Goal: Task Accomplishment & Management: Use online tool/utility

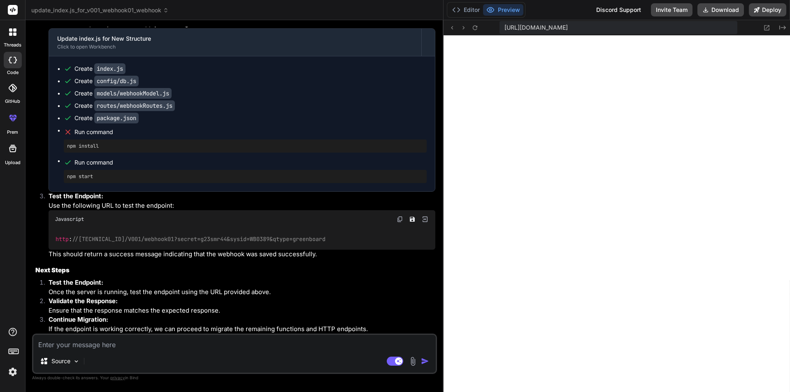
scroll to position [10187, 0]
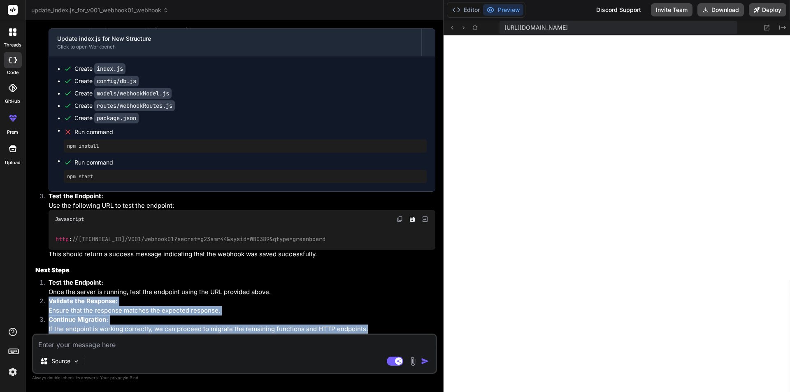
drag, startPoint x: 377, startPoint y: 327, endPoint x: 336, endPoint y: 295, distance: 51.9
click at [336, 295] on ol "Test the Endpoint: Once the server is running, test the endpoint using the URL …" at bounding box center [235, 306] width 400 height 56
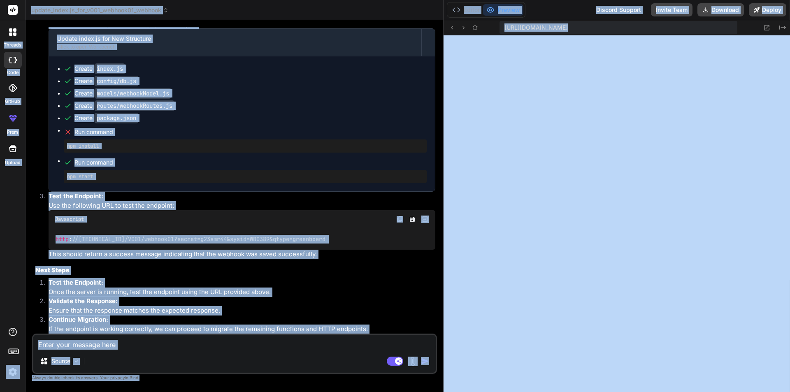
click at [336, 295] on p "Once the server is running, test the endpoint using the URL provided above." at bounding box center [242, 292] width 387 height 9
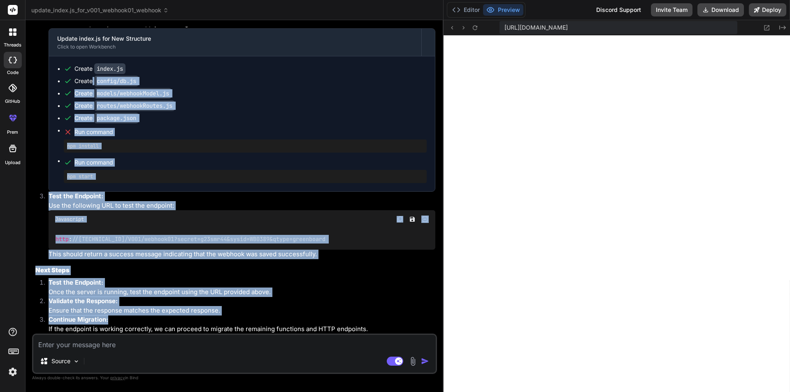
drag, startPoint x: 377, startPoint y: 324, endPoint x: 93, endPoint y: 87, distance: 370.5
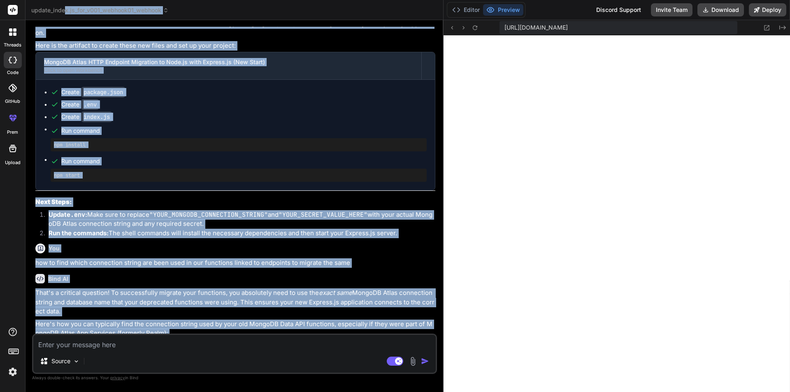
scroll to position [0, 0]
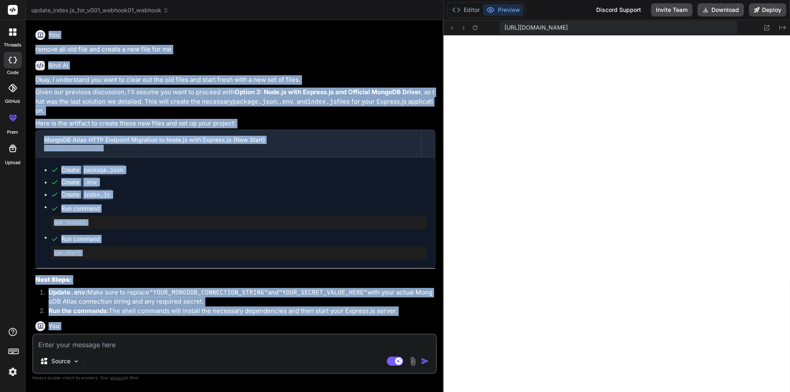
drag, startPoint x: 374, startPoint y: 330, endPoint x: 29, endPoint y: 27, distance: 459.5
click at [29, 27] on div "Bind AI Web Search Created with Pixso. Code Generator You remove all old file a…" at bounding box center [235, 206] width 418 height 372
copy div "You remove all old file and create a new file for me Bind AI Okay, I understand…"
click at [314, 63] on div "Bind AI" at bounding box center [235, 65] width 400 height 9
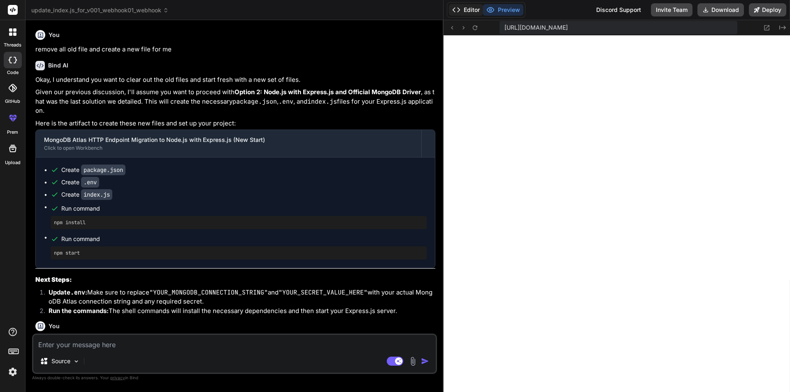
click at [463, 9] on button "Editor" at bounding box center [466, 10] width 34 height 12
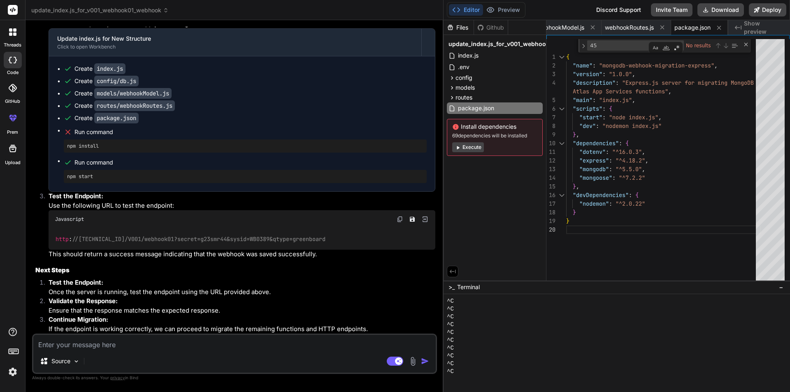
scroll to position [10187, 0]
click at [399, 218] on img at bounding box center [400, 219] width 7 height 7
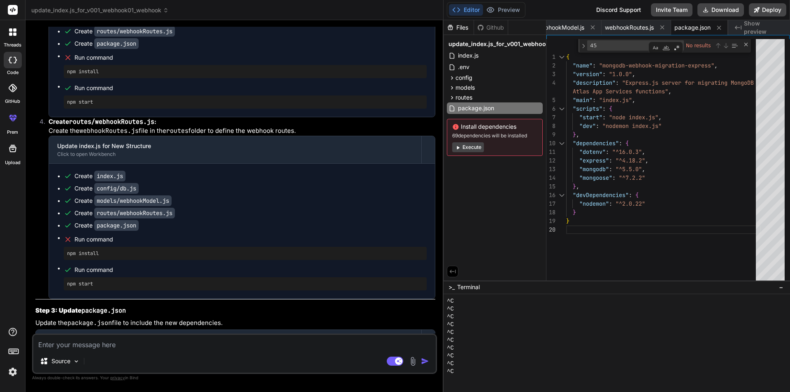
scroll to position [9199, 0]
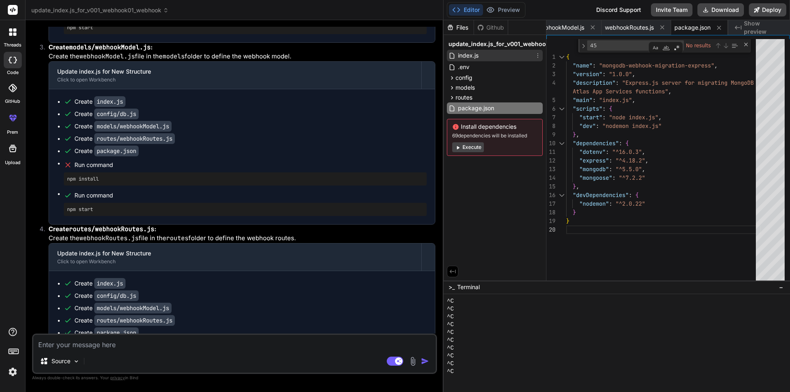
click at [477, 52] on span "index.js" at bounding box center [468, 56] width 22 height 10
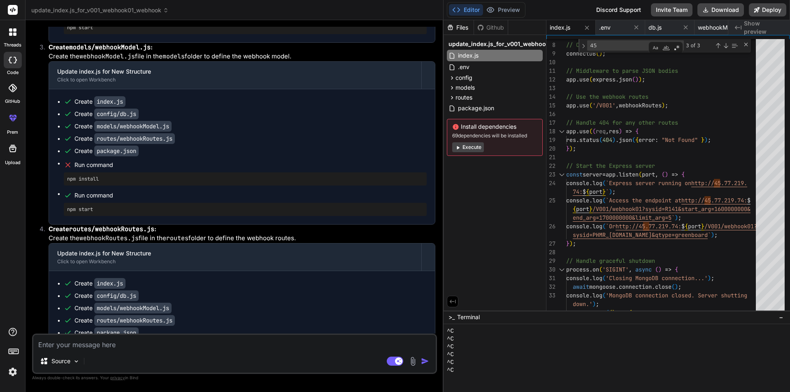
scroll to position [2260, 0]
drag, startPoint x: 585, startPoint y: 281, endPoint x: 573, endPoint y: 365, distance: 84.8
drag, startPoint x: 638, startPoint y: 318, endPoint x: 635, endPoint y: 344, distance: 26.2
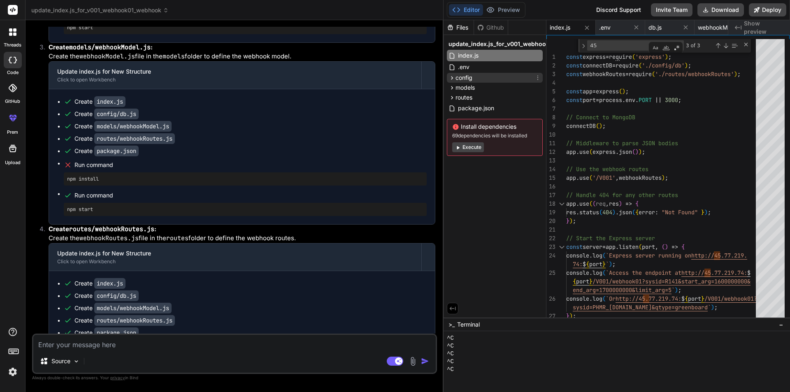
click at [471, 77] on span "config" at bounding box center [464, 78] width 17 height 8
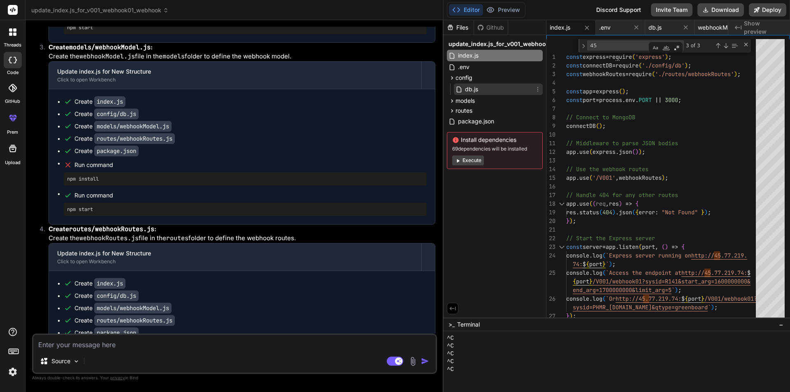
click at [476, 91] on span "db.js" at bounding box center [471, 89] width 15 height 10
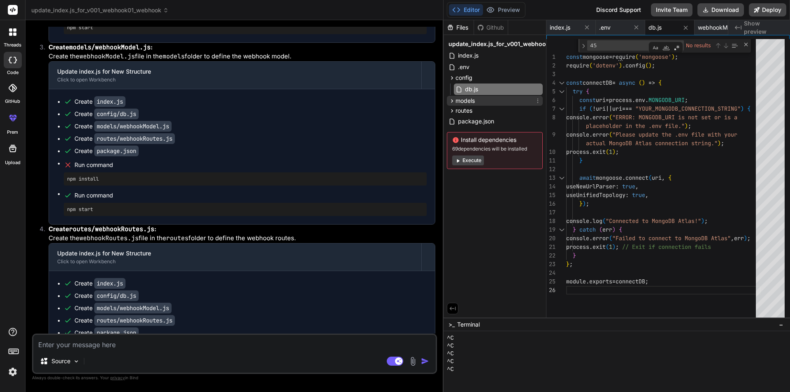
click at [476, 100] on div "models" at bounding box center [495, 101] width 96 height 10
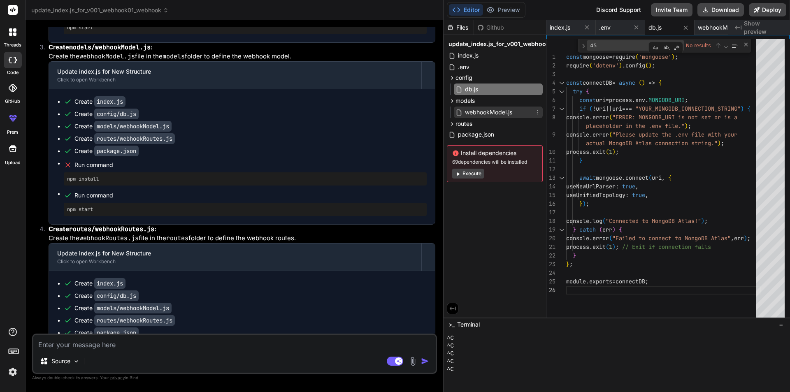
click at [486, 114] on span "webhookModel.js" at bounding box center [488, 112] width 49 height 10
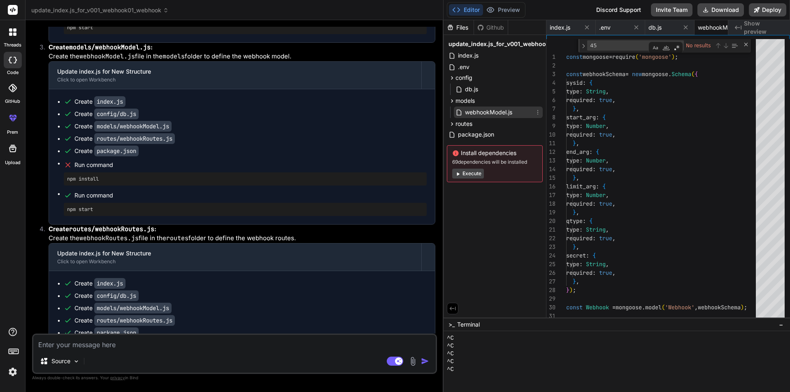
scroll to position [0, 35]
click at [465, 124] on span "routes" at bounding box center [464, 124] width 17 height 8
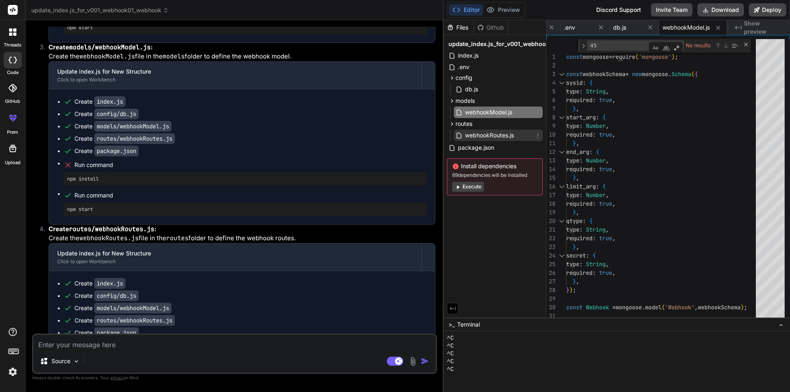
click at [475, 136] on span "webhookRoutes.js" at bounding box center [489, 135] width 51 height 10
type textarea "}); module.exports = router;"
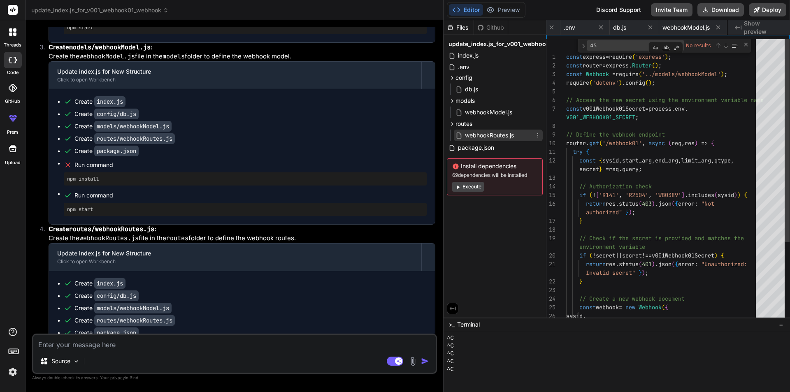
scroll to position [0, 106]
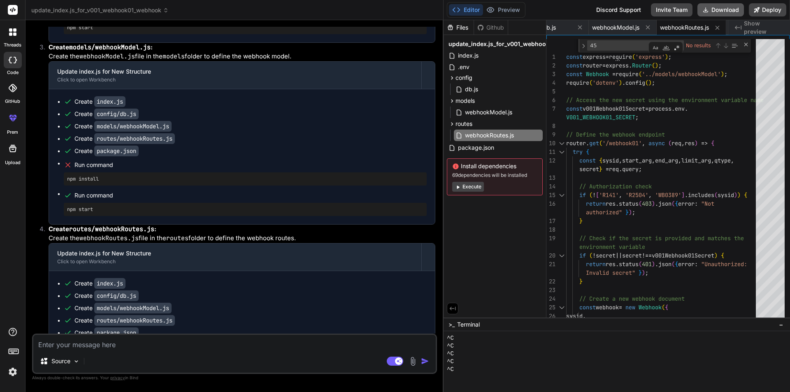
click at [717, 11] on button "Download" at bounding box center [721, 9] width 47 height 13
type textarea "x"
click at [486, 56] on div "index.js" at bounding box center [495, 56] width 96 height 12
type textarea "}); });"
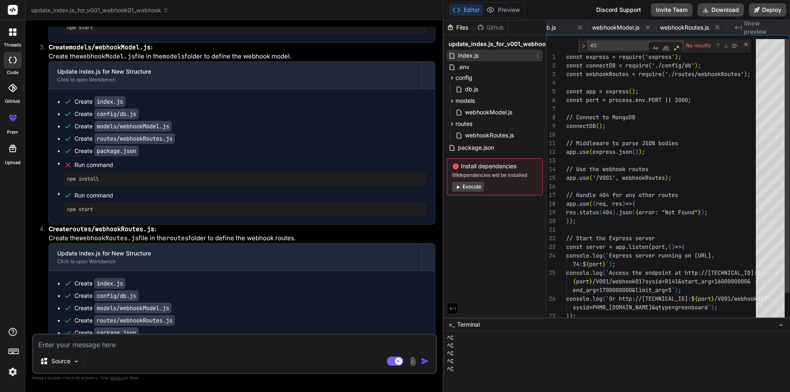
scroll to position [0, 0]
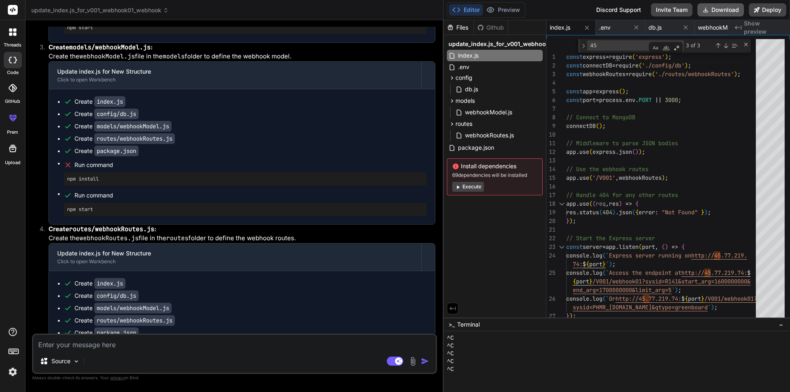
click at [715, 9] on button "Download" at bounding box center [721, 9] width 47 height 13
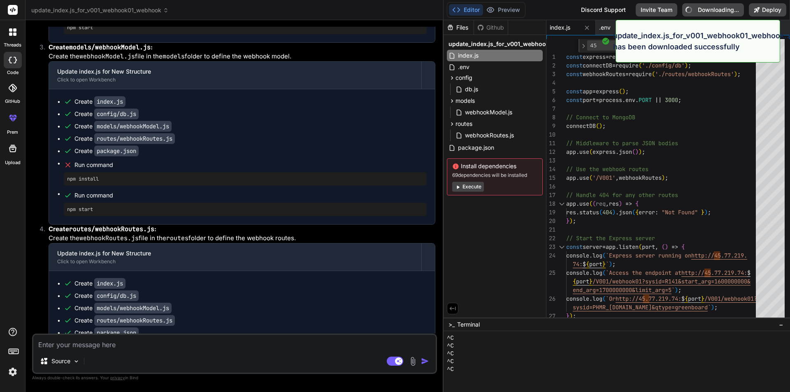
type textarea "x"
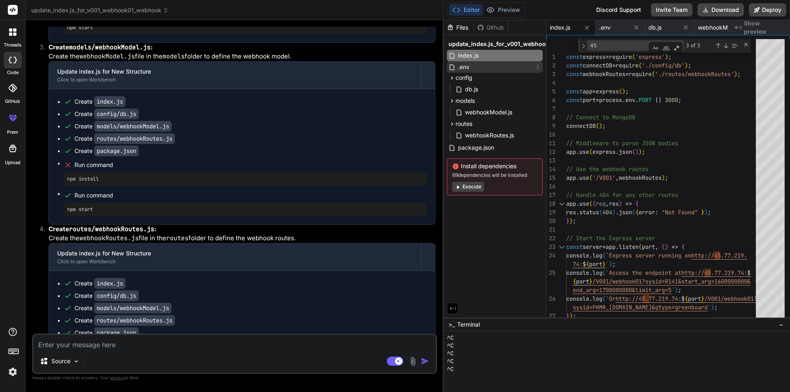
click at [477, 67] on div ".env" at bounding box center [495, 67] width 96 height 12
type textarea "PORT=3000 # Add your V001_webhook01 secret here V001_WEBHOOK01_SECRET="g23smr44""
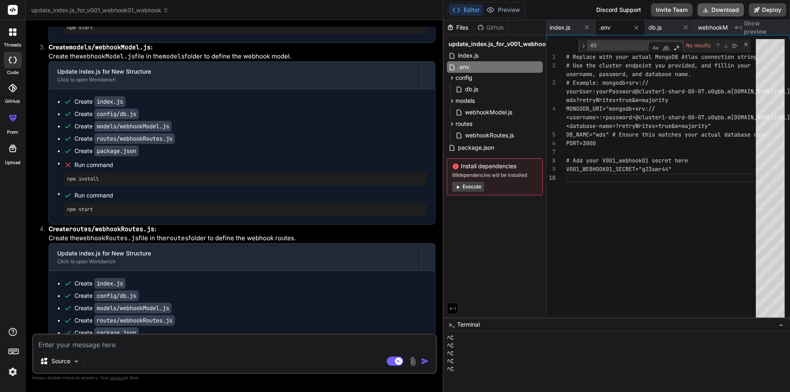
click at [723, 13] on button "Download" at bounding box center [721, 9] width 47 height 13
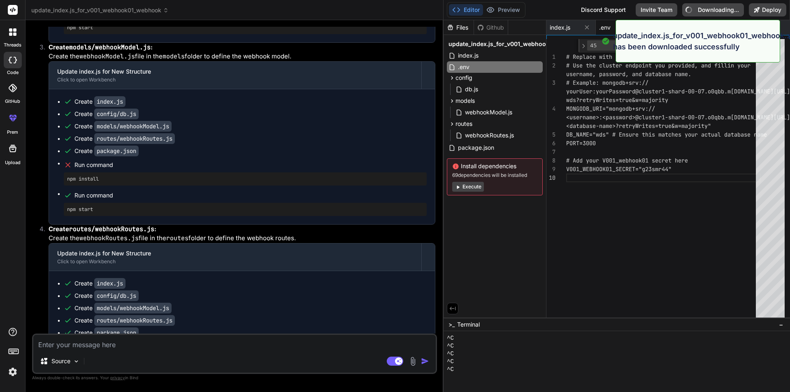
type textarea "x"
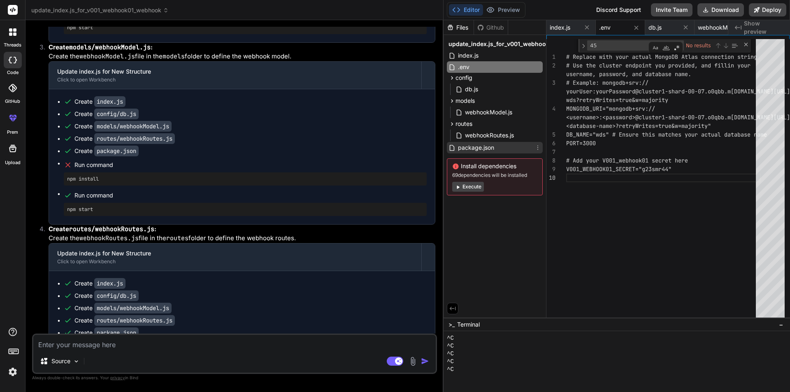
click at [483, 150] on span "package.json" at bounding box center [476, 148] width 38 height 10
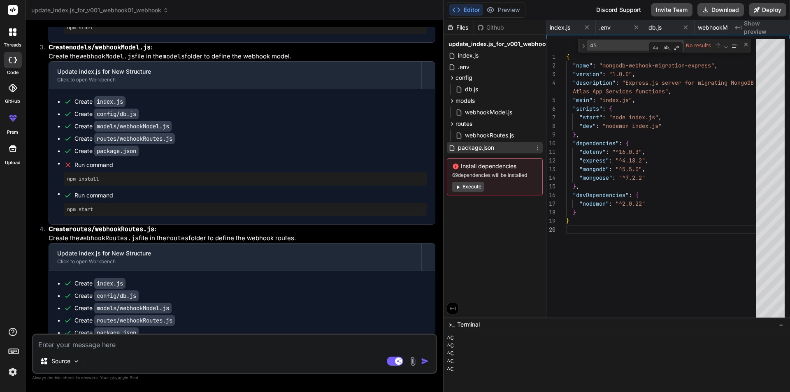
scroll to position [0, 163]
click at [477, 137] on span "webhookRoutes.js" at bounding box center [489, 135] width 51 height 10
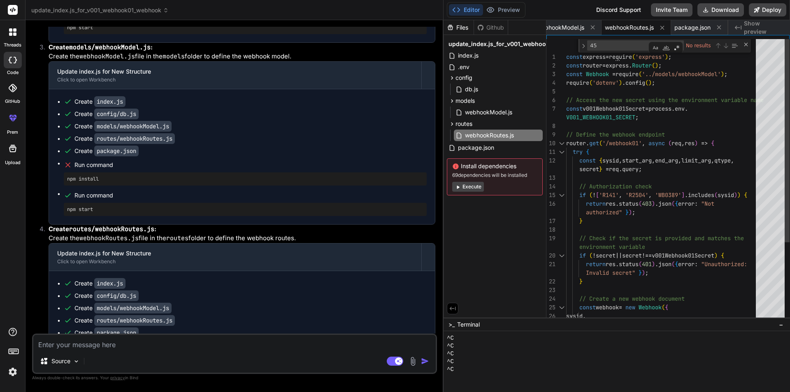
scroll to position [0, 0]
click at [587, 118] on div "return res . status ( 403 ) . json ( { error : "Not authorized" } ) ; } // Chec…" at bounding box center [663, 279] width 195 height 480
click at [604, 116] on div "return res . status ( 403 ) . json ( { error : "Not authorized" } ) ; } // Chec…" at bounding box center [663, 279] width 195 height 480
click at [481, 68] on div ".env" at bounding box center [495, 67] width 96 height 12
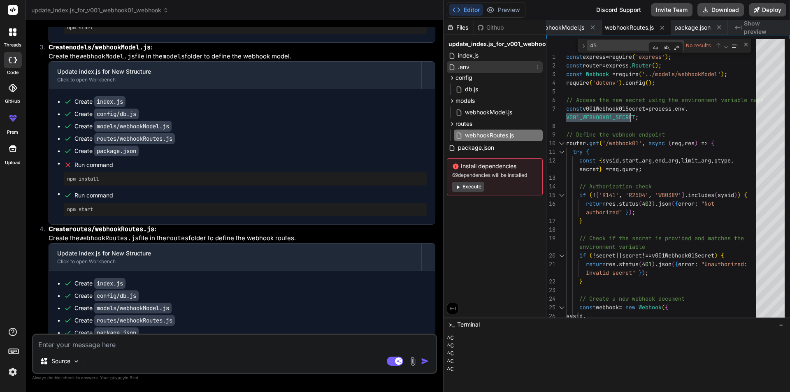
type textarea "PORT=3000 # Add your V001_webhook01 secret here V001_WEBHOOK01_SECRET="g23smr44""
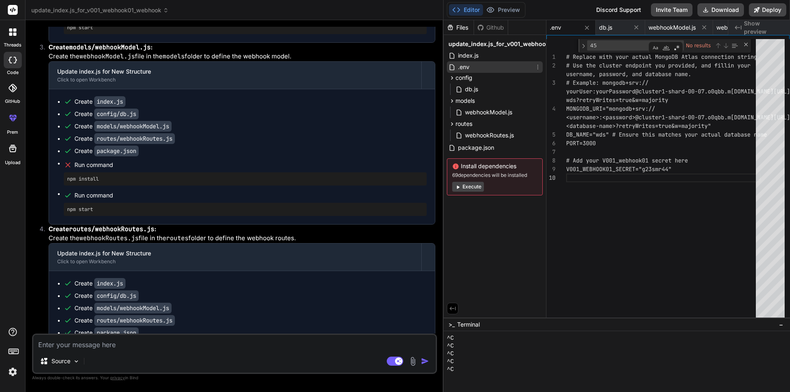
click at [466, 66] on span ".env" at bounding box center [463, 67] width 13 height 10
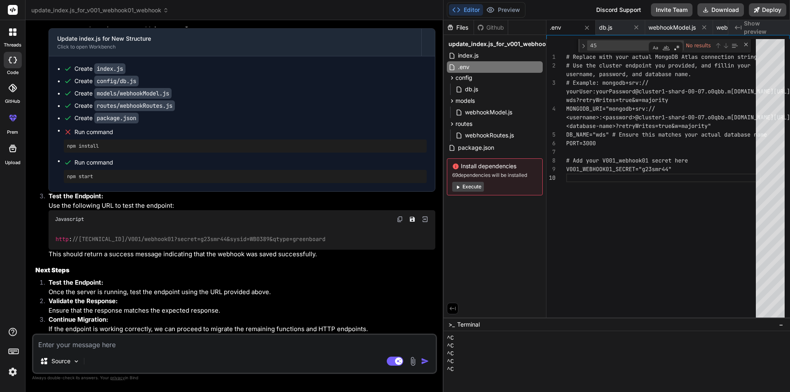
scroll to position [10187, 0]
click at [93, 339] on textarea at bounding box center [234, 342] width 402 height 15
type textarea "w"
type textarea "x"
type textarea "wh"
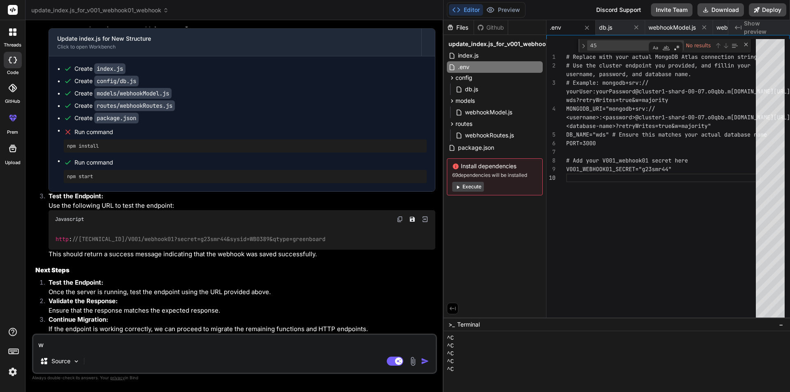
type textarea "x"
type textarea "why"
type textarea "x"
type textarea "why"
type textarea "x"
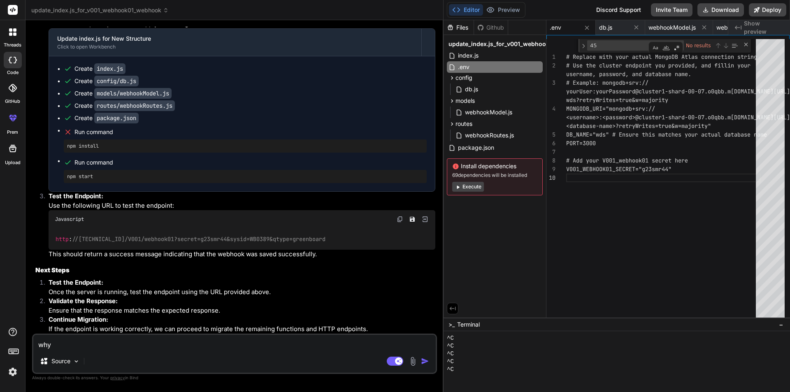
type textarea "why w"
type textarea "x"
type textarea "why we"
type textarea "x"
type textarea "why we"
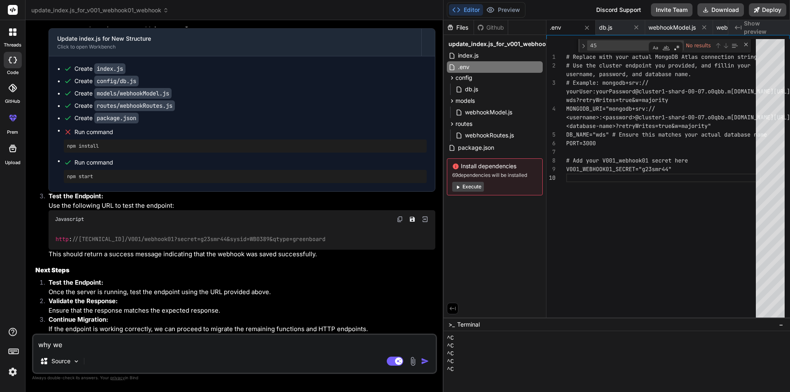
type textarea "x"
type textarea "why we a"
type textarea "x"
type textarea "why we ar"
type textarea "x"
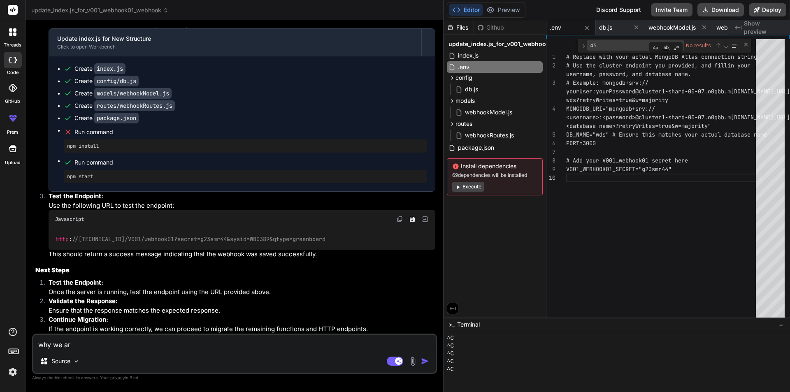
type textarea "why we are"
type textarea "x"
type textarea "why we are"
type textarea "x"
type textarea "why we are s"
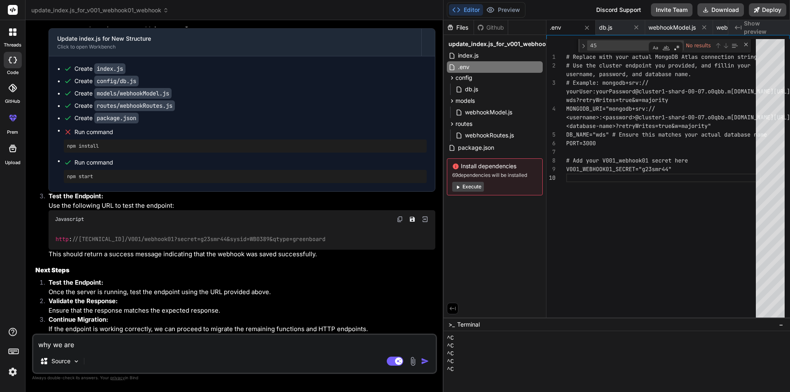
type textarea "x"
type textarea "why we are st"
type textarea "x"
type textarea "why we are sti"
type textarea "x"
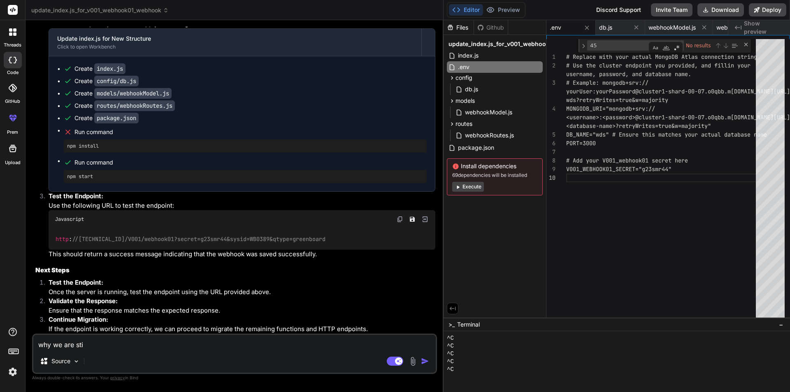
type textarea "why we are stil"
type textarea "x"
type textarea "why we are still"
type textarea "x"
type textarea "why we are still"
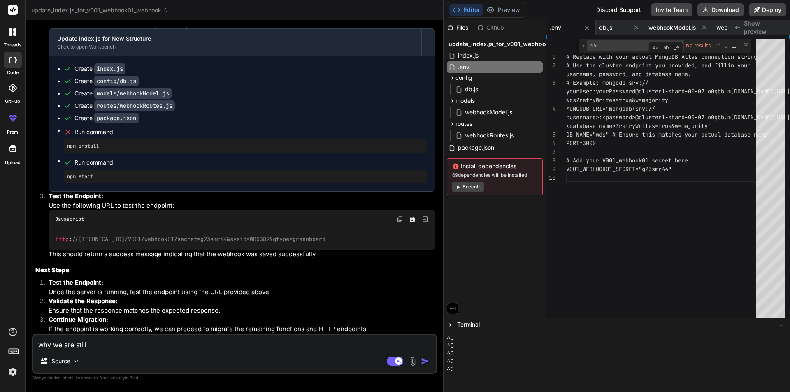
type textarea "x"
type textarea "why we are still u"
type textarea "x"
type textarea "why we are still us"
type textarea "x"
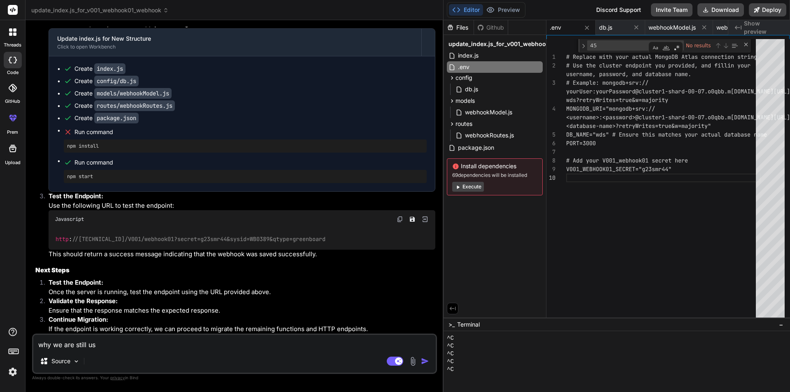
type textarea "why we are still usi"
type textarea "x"
type textarea "why we are still usin"
type textarea "x"
type textarea "why we are still using"
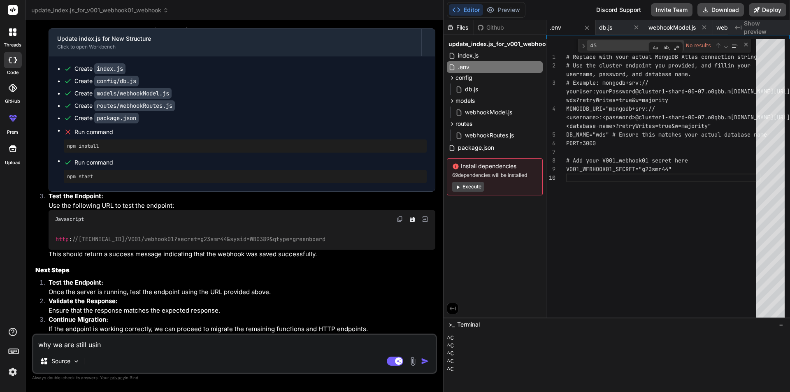
type textarea "x"
type textarea "why we are still using"
type textarea "x"
type textarea "why we are still using t"
type textarea "x"
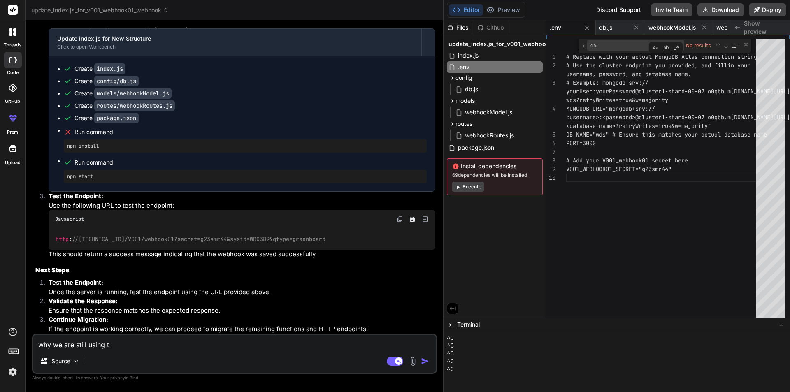
type textarea "why we are still using th"
type textarea "x"
type textarea "why we are still using the"
type textarea "x"
type textarea "why we are still using the"
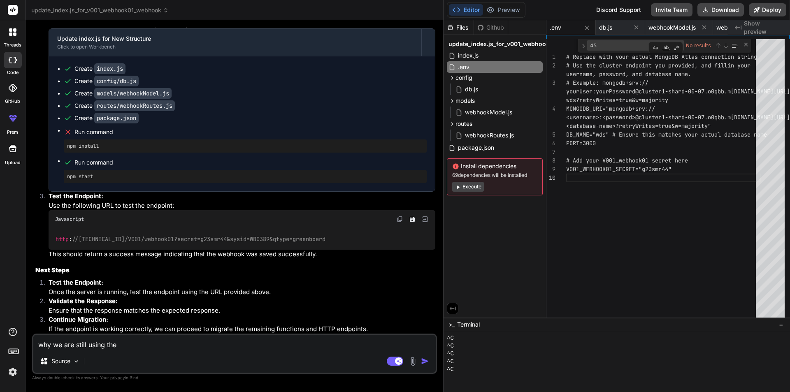
type textarea "x"
type textarea "why we are still using the p"
type textarea "x"
type textarea "why we are still using the po"
type textarea "x"
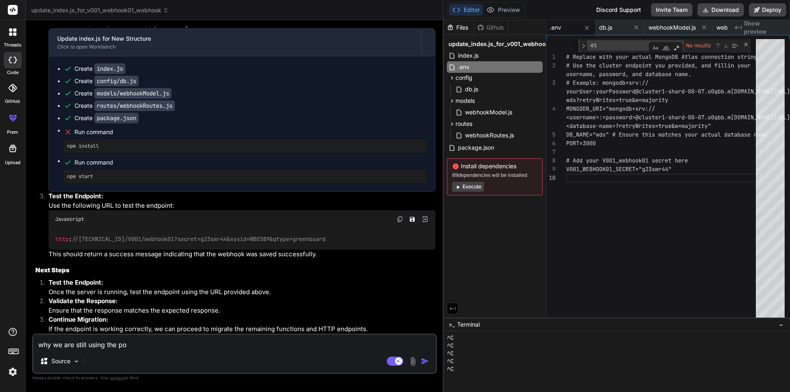
type textarea "why we are still using the por"
type textarea "x"
type textarea "why we are still using the port"
type textarea "x"
type textarea "why we are still using the port"
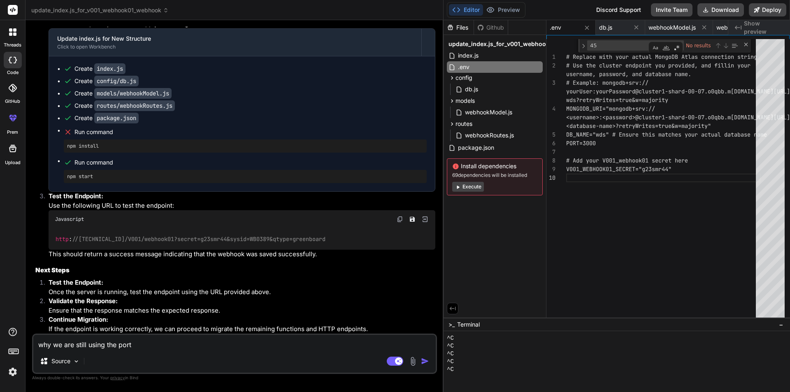
type textarea "x"
type textarea "why we are still using the port 3"
type textarea "x"
type textarea "why we are still using the port 30"
type textarea "x"
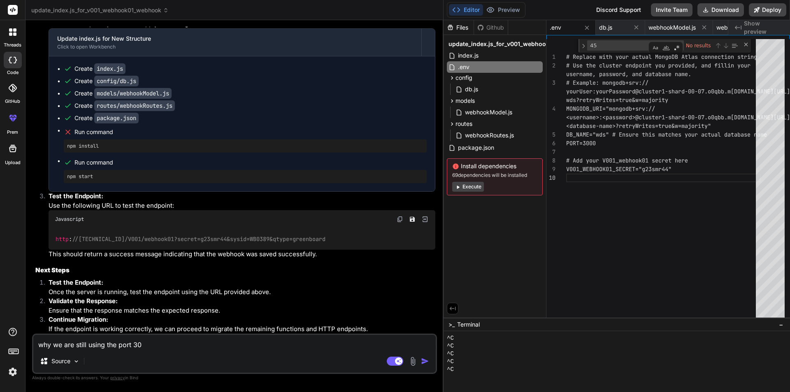
type textarea "why we are still using the port 300"
type textarea "x"
type textarea "why we are still using the port 3000"
type textarea "x"
type textarea "why we are still using the port 3000"
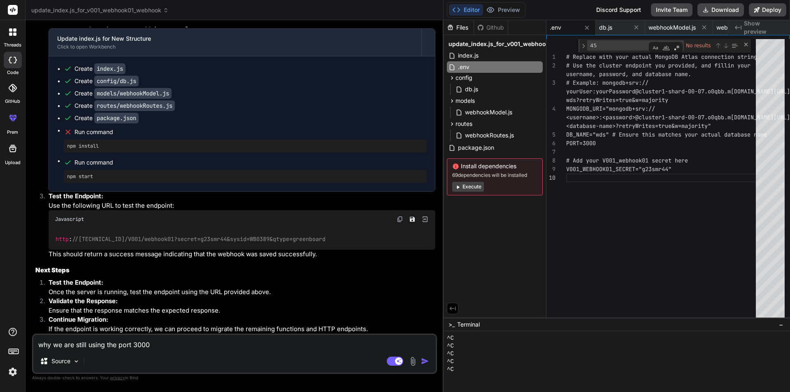
type textarea "x"
type textarea "why we are still using the port 3000 a"
type textarea "x"
type textarea "why we are still using the port 3000 an"
type textarea "x"
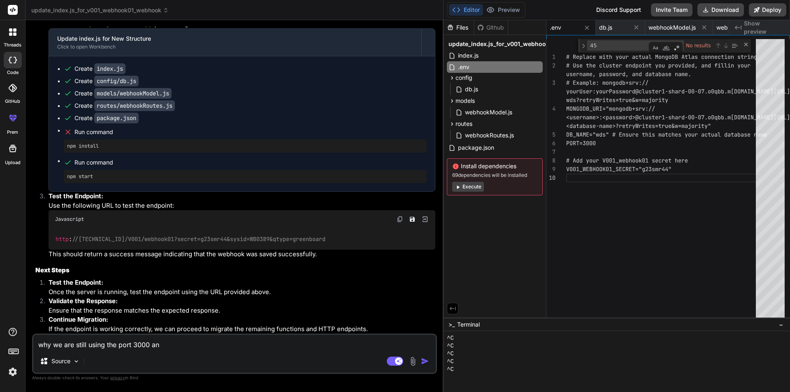
type textarea "why we are still using the port 3000 an"
type textarea "x"
type textarea "why we are still using the port 3000 an"
type textarea "x"
type textarea "why we are still using the port 3000 and"
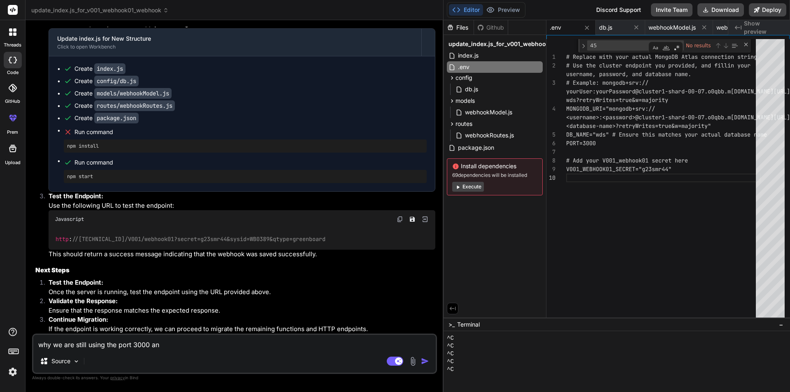
type textarea "x"
type textarea "why we are still using the port 3000 and"
type textarea "x"
type textarea "why we are still using the port 3000 and i"
type textarea "x"
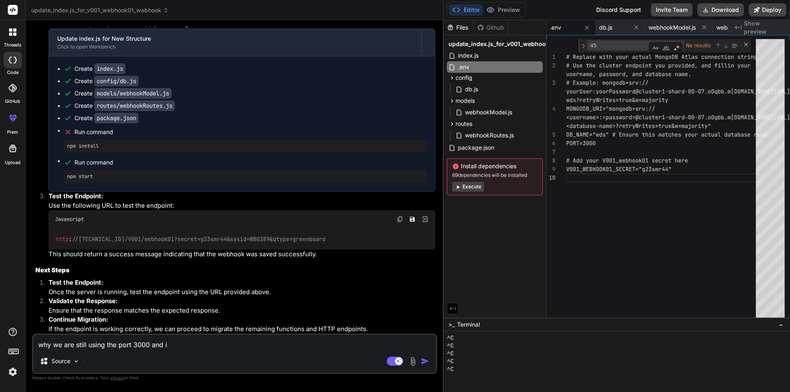
type textarea "why we are still using the port 3000 and it"
type textarea "x"
type textarea "why we are still using the port 3000 and its"
type textarea "x"
type textarea "why we are still using the port 3000 and its"
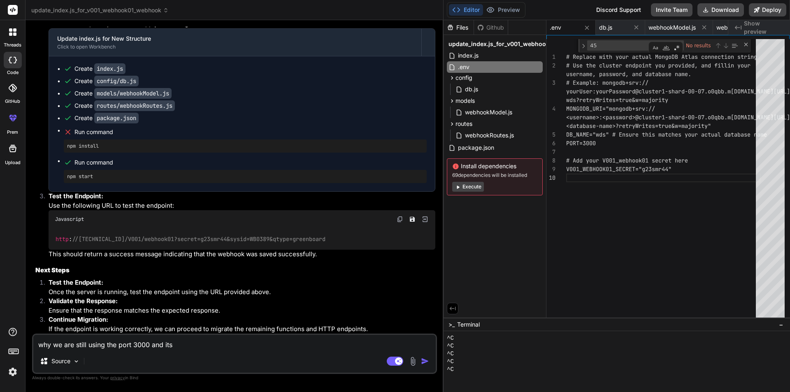
type textarea "x"
type textarea "why we are still using the port 3000 and its r"
type textarea "x"
type textarea "why we are still using the port 3000 and its ru"
type textarea "x"
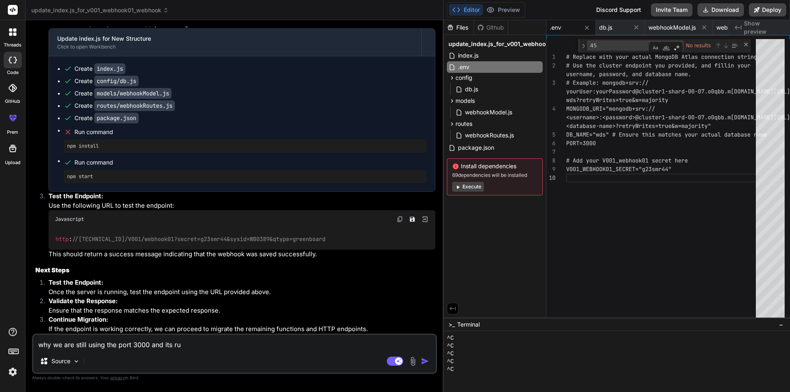
type textarea "why we are still using the port 3000 and its run"
type textarea "x"
type textarea "why we are still using the port 3000 and its runn"
type textarea "x"
type textarea "why we are still using the port 3000 and its runni"
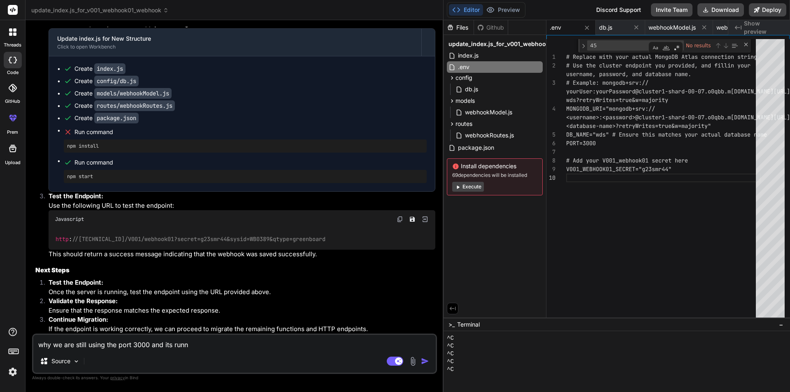
type textarea "x"
type textarea "why we are still using the port 3000 and its runnin"
type textarea "x"
type textarea "why we are still using the port 3000 and its running"
type textarea "x"
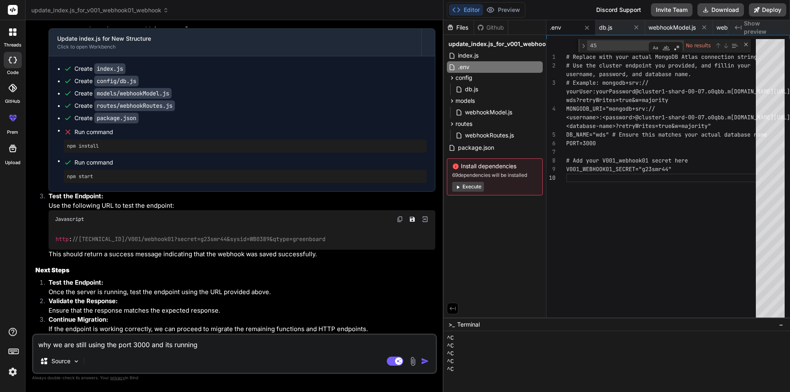
type textarea "why we are still using the port 3000 and its running"
type textarea "x"
type textarea "why we are still using the port 3000 and its running o"
type textarea "x"
type textarea "why we are still using the port 3000 and its running on"
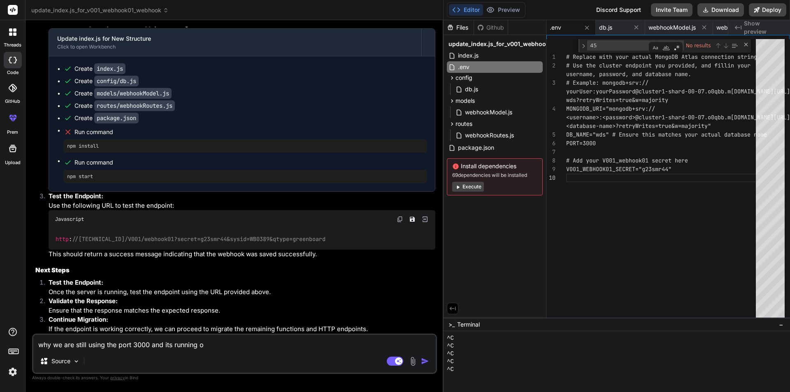
type textarea "x"
type textarea "why we are still using the port 3000 and its running on"
type textarea "x"
type textarea "why we are still using the port 3000 and its running on l"
type textarea "x"
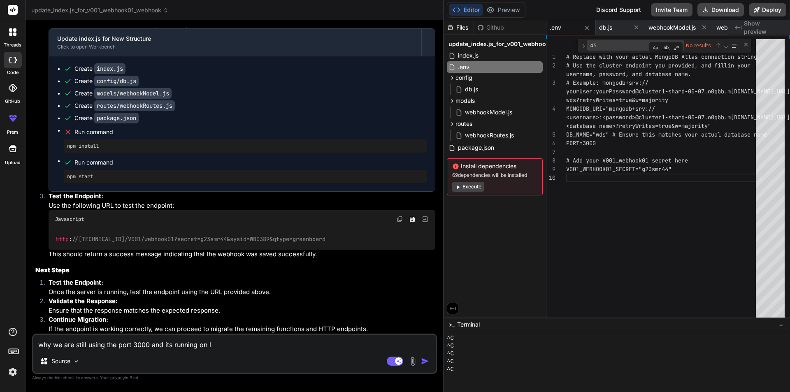
type textarea "why we are still using the port 3000 and its running on lo"
type textarea "x"
type textarea "why we are still using the port 3000 and its running on loc"
type textarea "x"
type textarea "why we are still using the port 3000 and its running on loca"
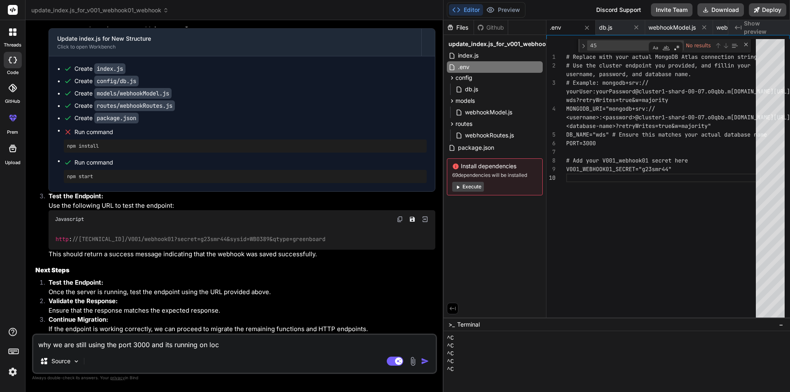
type textarea "x"
type textarea "why we are still using the port 3000 and its running on local"
type textarea "x"
type textarea "why we are still using the port 3000 and its running on localh"
type textarea "x"
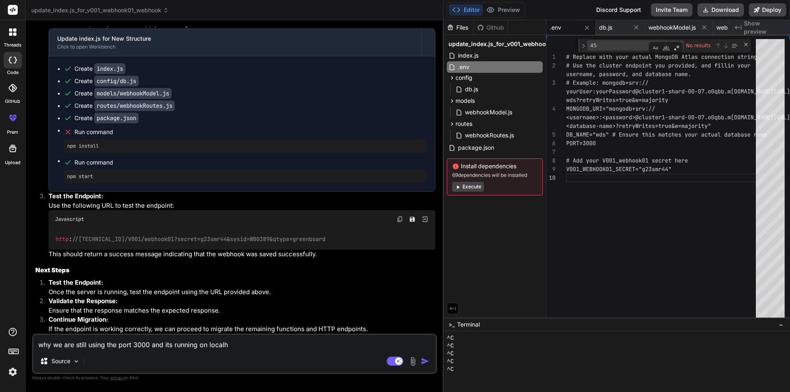
type textarea "why we are still using the port 3000 and its running on localho"
type textarea "x"
type textarea "why we are still using the port 3000 and its running on localhos"
type textarea "x"
type textarea "why we are still using the port 3000 and its running on localhost"
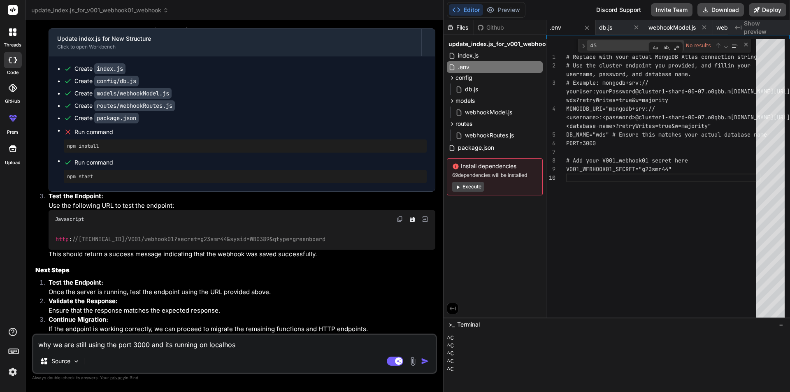
type textarea "x"
type textarea "why we are still using the port 3000 and its running on localhost"
type textarea "x"
type textarea "why we are still using the port 3000 and its running on localhost a"
type textarea "x"
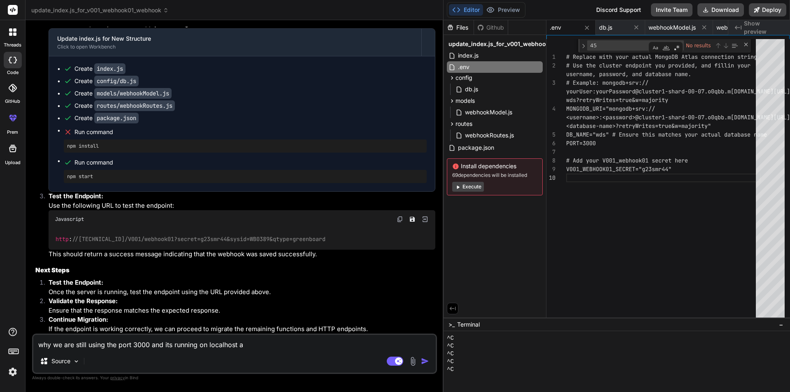
type textarea "why we are still using the port 3000 and its running on localhost al"
type textarea "x"
type textarea "why we are still using the port 3000 and its running on localhost als"
type textarea "x"
type textarea "why we are still using the port 3000 and its running on localhost also"
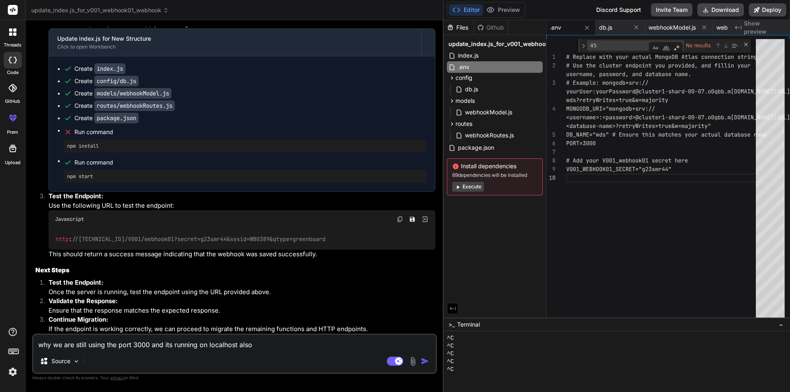
type textarea "x"
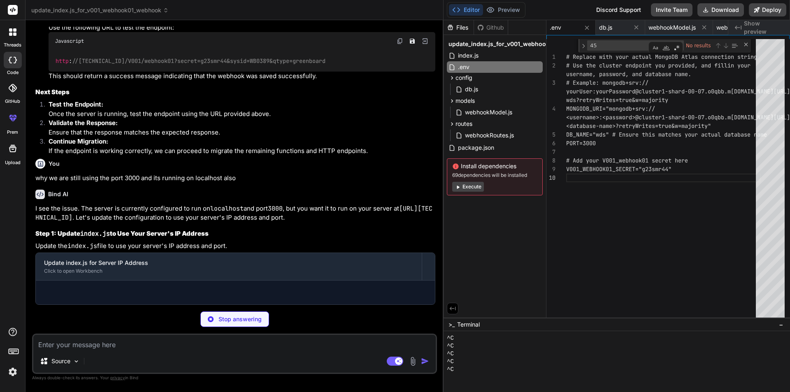
scroll to position [10349, 0]
type textarea "x"
type textarea "}); });"
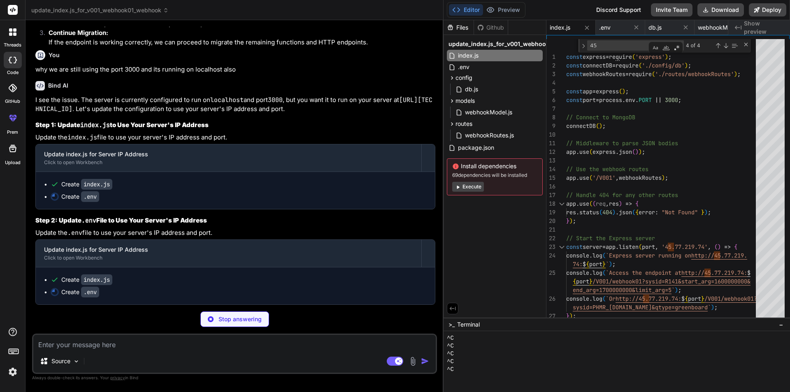
type textarea "x"
type textarea "PORT=3000 # Add your V001_webhook01 secret here V001_WEBHOOK01_SECRET="g23smr44…"
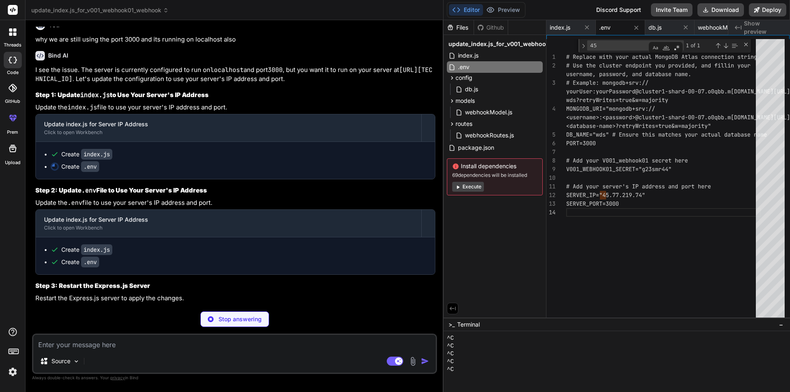
scroll to position [2268, 0]
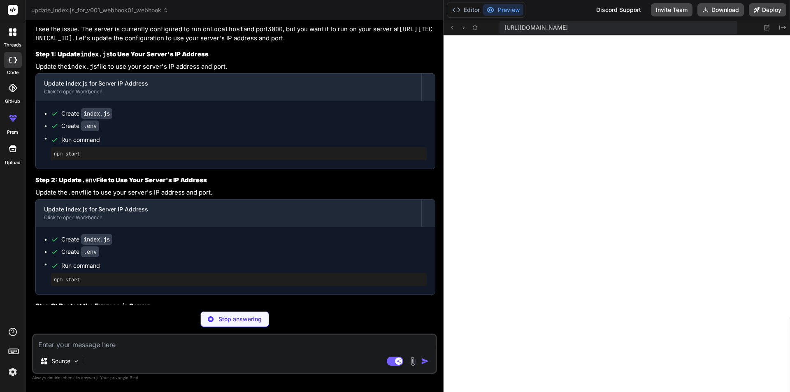
type textarea "x"
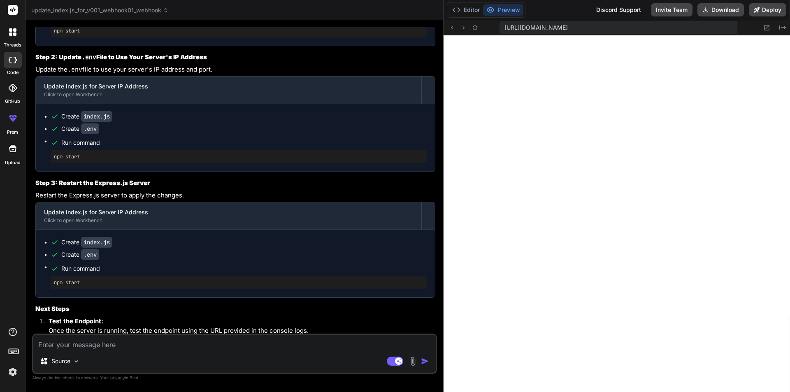
scroll to position [10472, 0]
click at [468, 9] on button "Editor" at bounding box center [466, 10] width 34 height 12
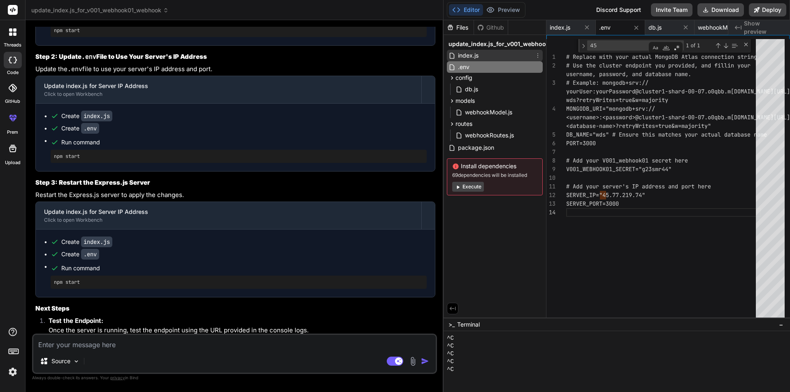
click at [465, 55] on span "index.js" at bounding box center [468, 56] width 22 height 10
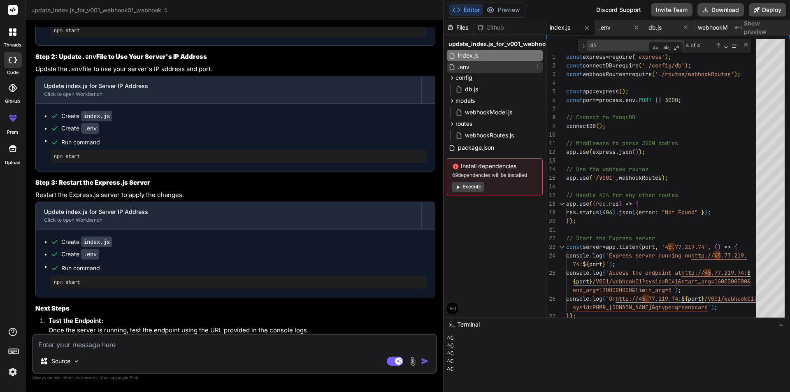
click at [468, 68] on span ".env" at bounding box center [463, 67] width 13 height 10
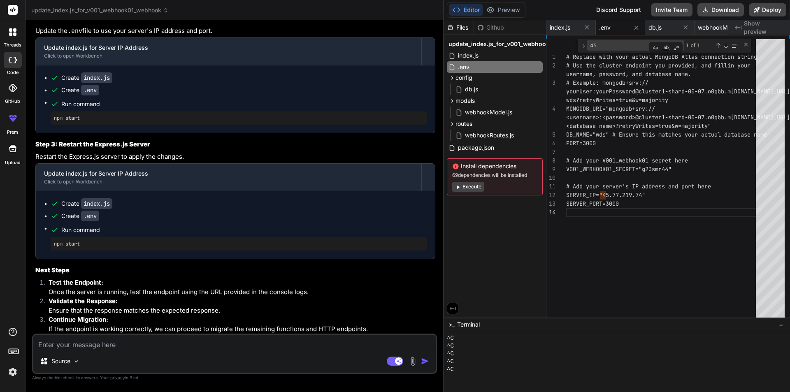
scroll to position [10706, 0]
click at [479, 135] on span "webhookRoutes.js" at bounding box center [489, 135] width 51 height 10
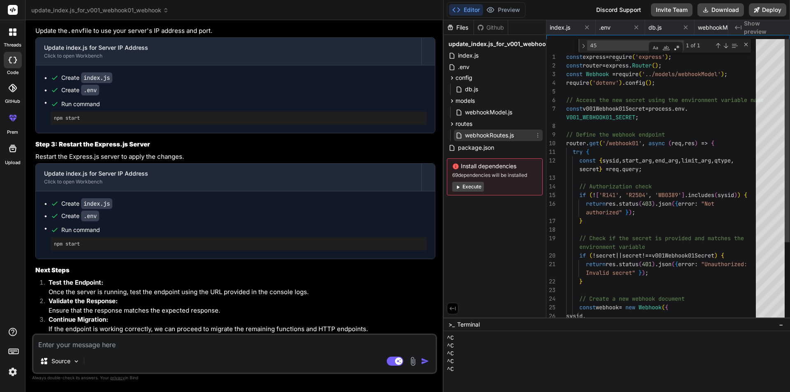
scroll to position [0, 106]
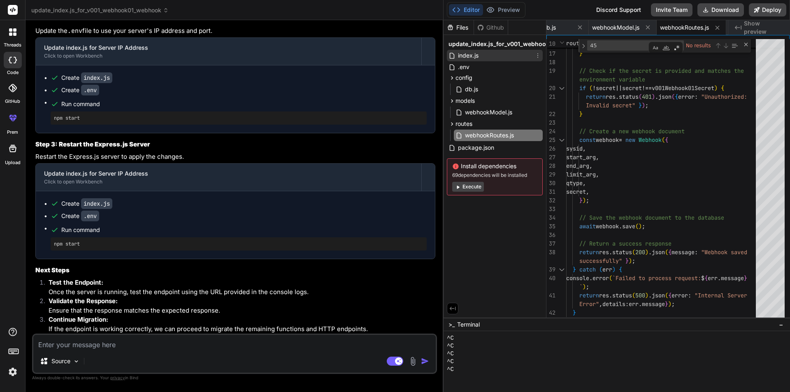
click at [467, 57] on span "index.js" at bounding box center [468, 56] width 22 height 10
type textarea "}); });"
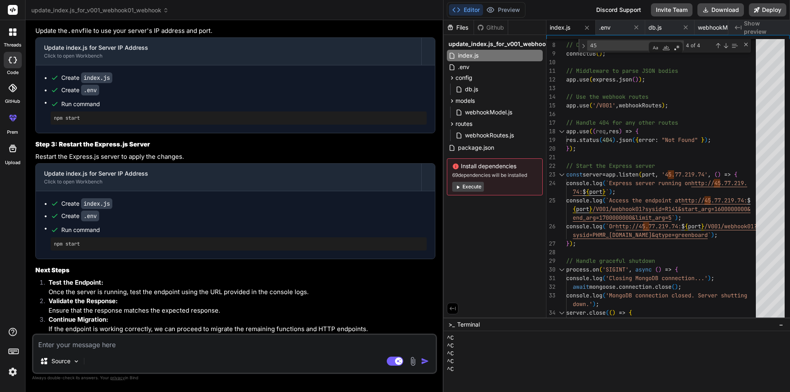
type textarea "x"
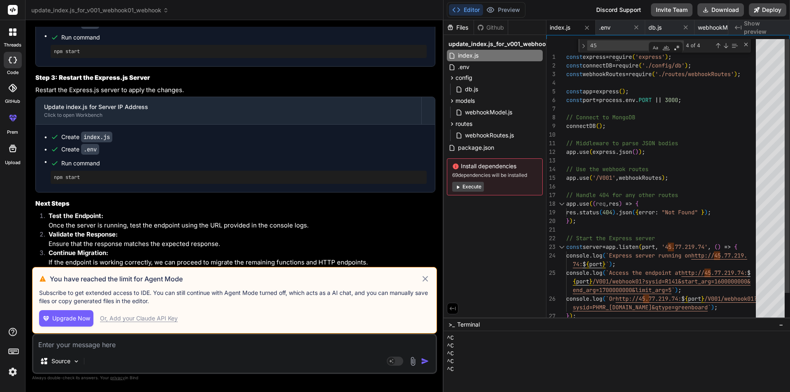
type textarea "const express = require('express'); const connectDB = require('./config/db'); c…"
drag, startPoint x: 708, startPoint y: 98, endPoint x: 565, endPoint y: 99, distance: 142.4
click at [566, 99] on div "// Handle 404 for any other routes app . use ( ( req , res ) => { res . status …" at bounding box center [663, 231] width 195 height 385
click at [730, 6] on button "Download" at bounding box center [721, 9] width 47 height 13
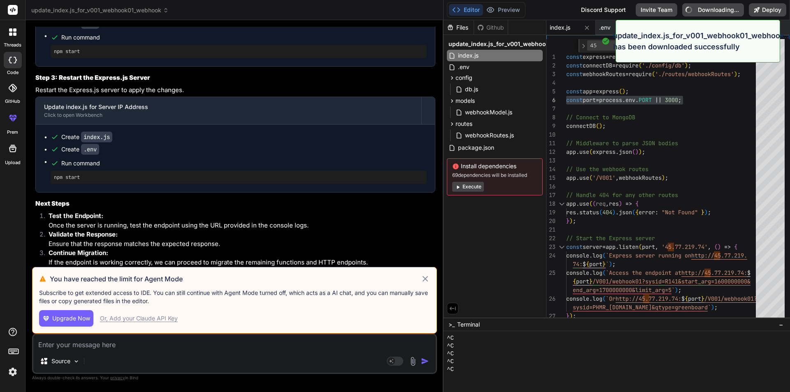
type textarea "x"
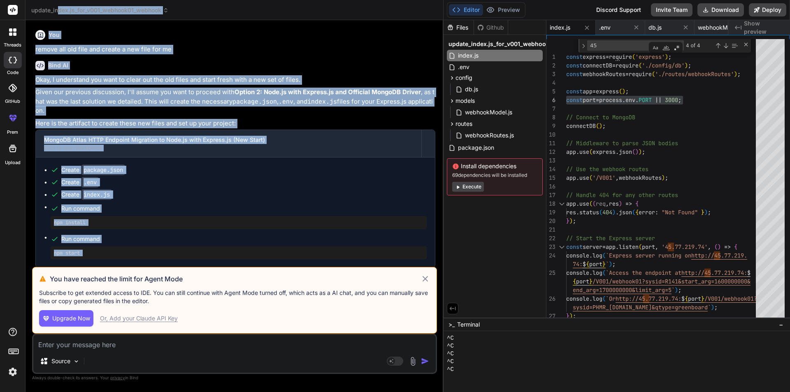
drag, startPoint x: 380, startPoint y: 259, endPoint x: 57, endPoint y: -36, distance: 437.8
click at [57, 0] on html "threads code GitHub prem Upload update_index.js_for_v001_webhook01_webhook Crea…" at bounding box center [395, 196] width 790 height 392
click at [248, 67] on div "Bind AI" at bounding box center [235, 65] width 400 height 9
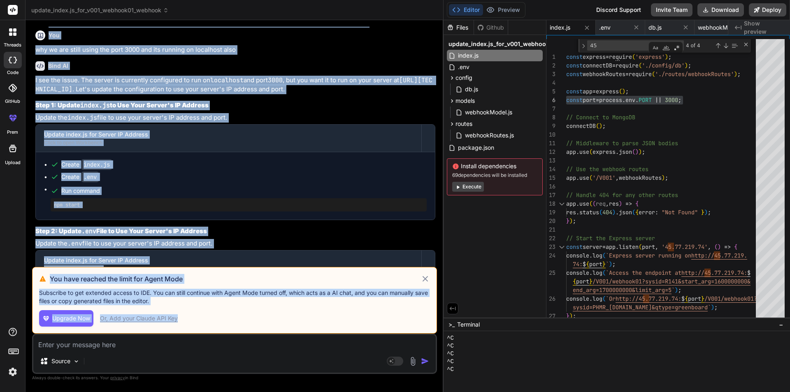
scroll to position [10773, 0]
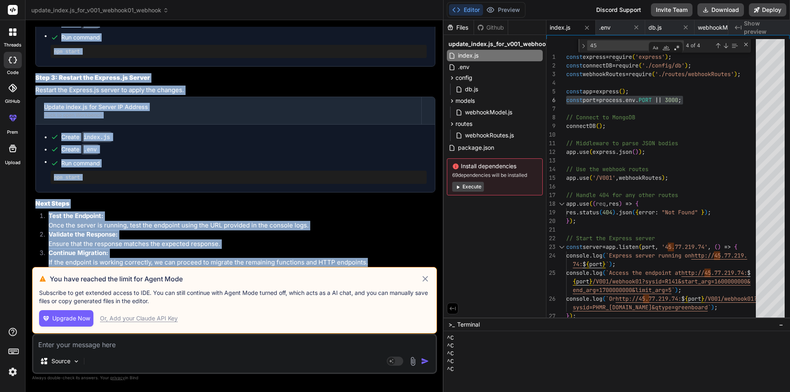
drag, startPoint x: 31, startPoint y: 25, endPoint x: 388, endPoint y: 262, distance: 428.7
click at [388, 262] on div "Bind AI Web Search Created with Pixso. Code Generator You remove all old file a…" at bounding box center [235, 206] width 418 height 372
copy div "You remove all old file and create a new file for me Bind AI Okay, I understand…"
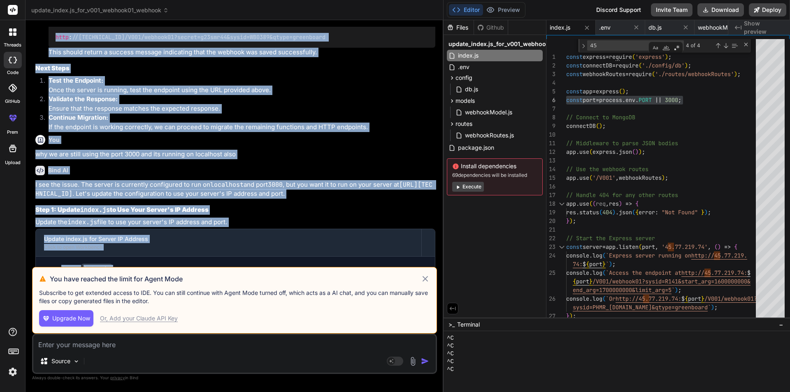
scroll to position [10197, 0]
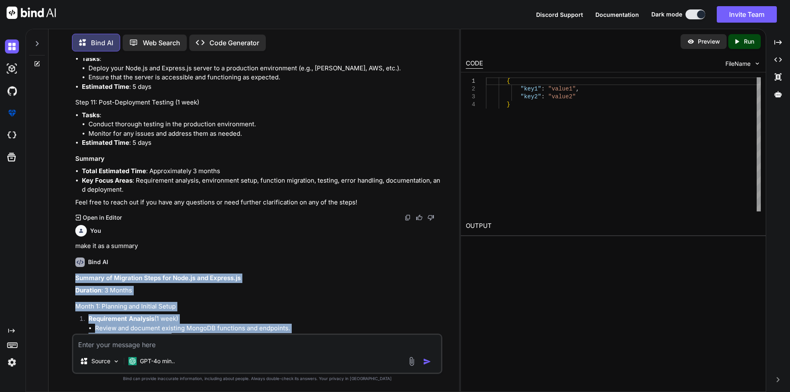
scroll to position [2159, 0]
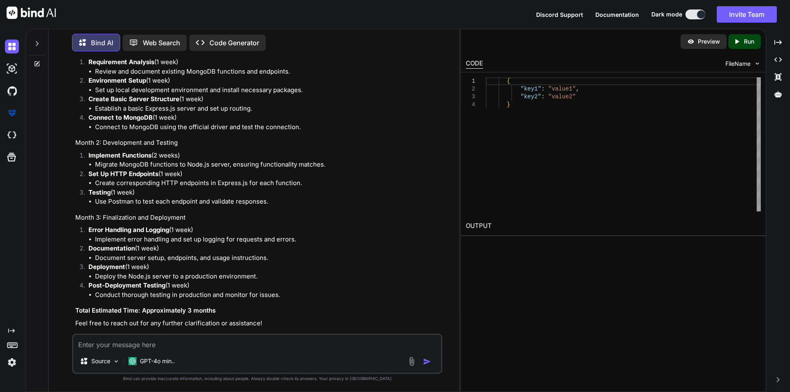
click at [98, 347] on textarea at bounding box center [257, 342] width 368 height 15
paste textarea "You remove all old file and create a new file for me Bind AI Okay, I understand…"
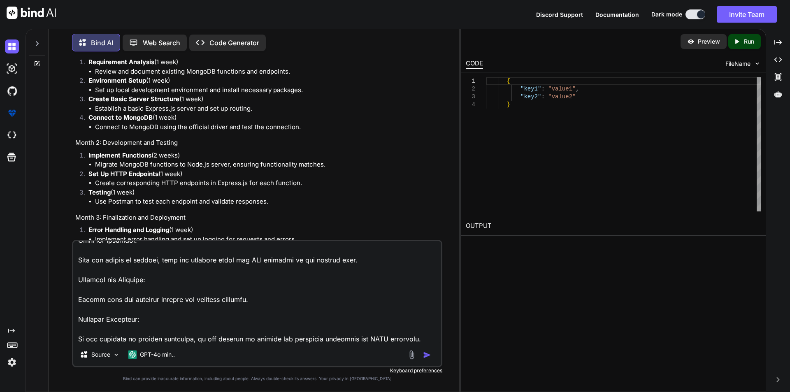
type textarea "You remove all old file and create a new file for me Bind AI Okay, I understand…"
click at [425, 356] on img "button" at bounding box center [427, 355] width 8 height 8
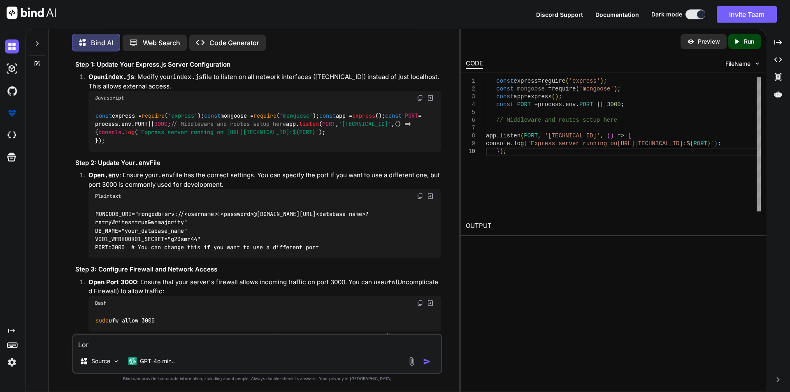
scroll to position [6303, 0]
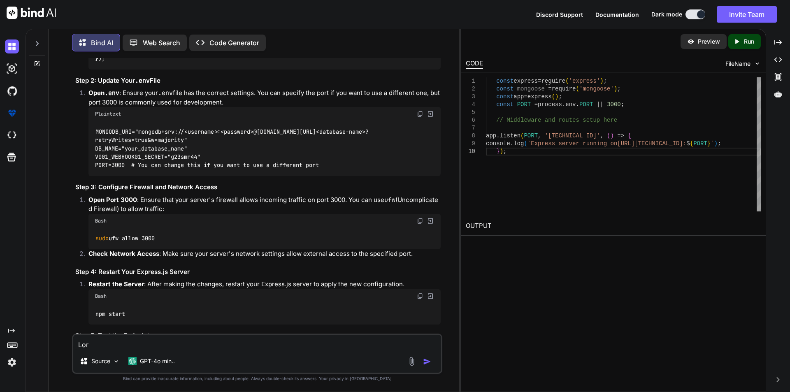
click at [744, 45] on p "Run" at bounding box center [749, 41] width 10 height 8
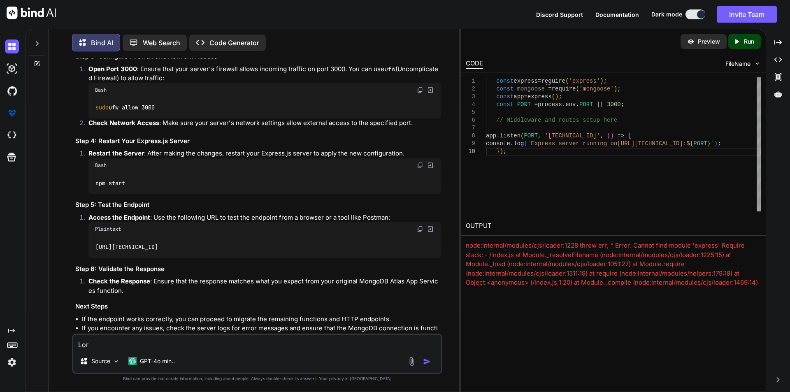
scroll to position [6468, 0]
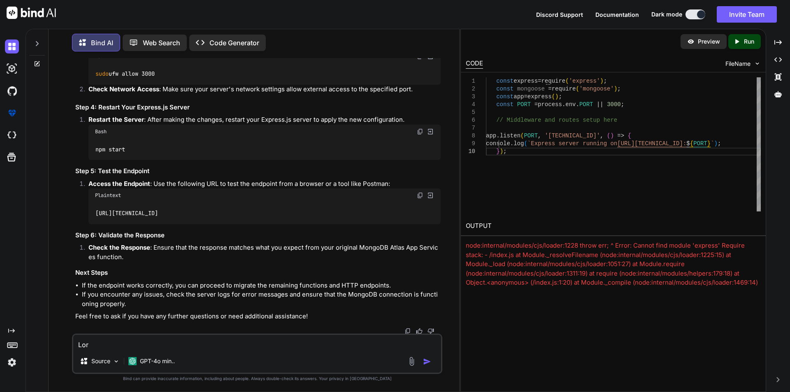
click at [693, 43] on img at bounding box center [690, 41] width 7 height 7
click at [77, 347] on textarea at bounding box center [257, 342] width 368 height 15
type textarea "as we have done above is all good no"
click at [228, 38] on p "Code Generator" at bounding box center [234, 43] width 50 height 10
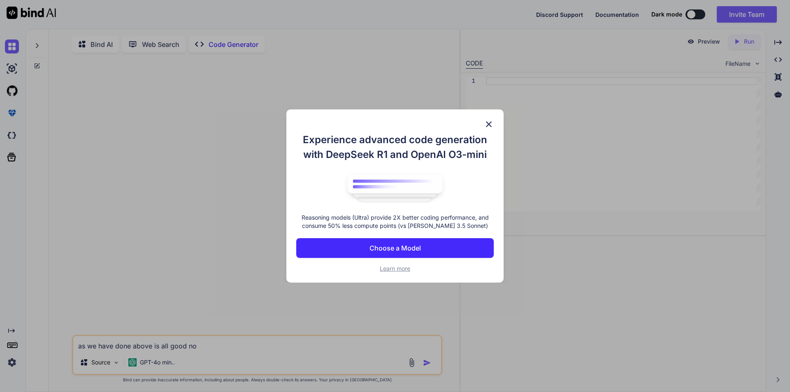
click at [491, 126] on img at bounding box center [489, 124] width 10 height 10
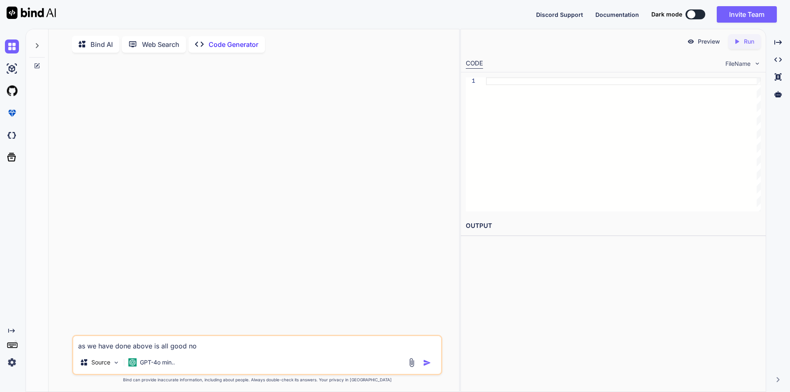
click at [96, 43] on p "Bind AI" at bounding box center [102, 45] width 22 height 10
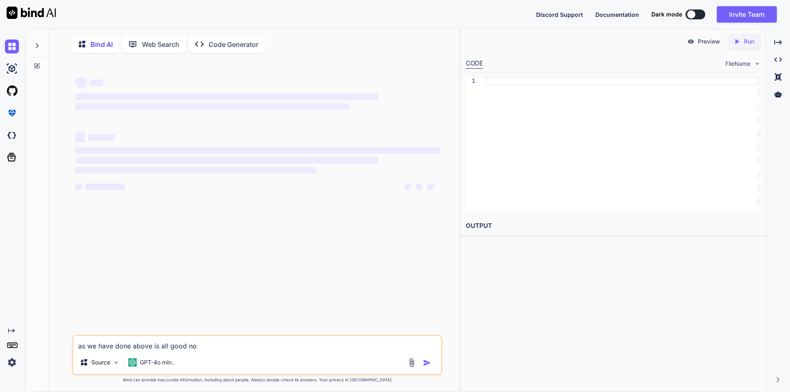
click at [223, 42] on p "Code Generator" at bounding box center [234, 45] width 50 height 10
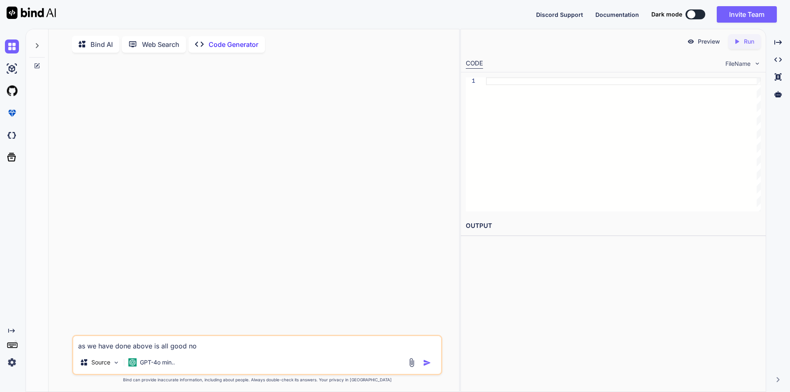
click at [692, 15] on div at bounding box center [691, 14] width 8 height 8
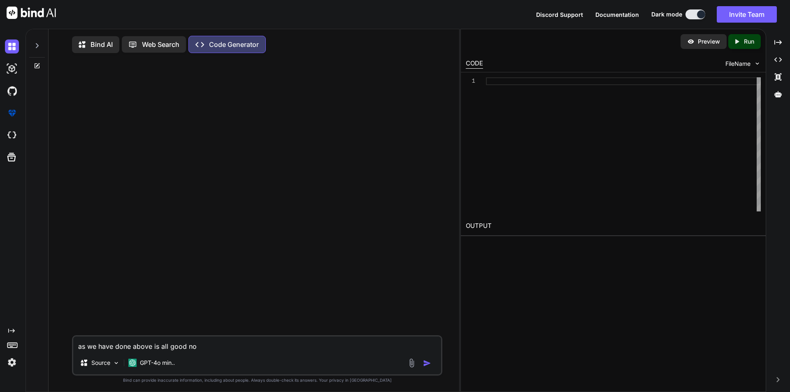
click at [98, 42] on p "Bind AI" at bounding box center [102, 45] width 22 height 10
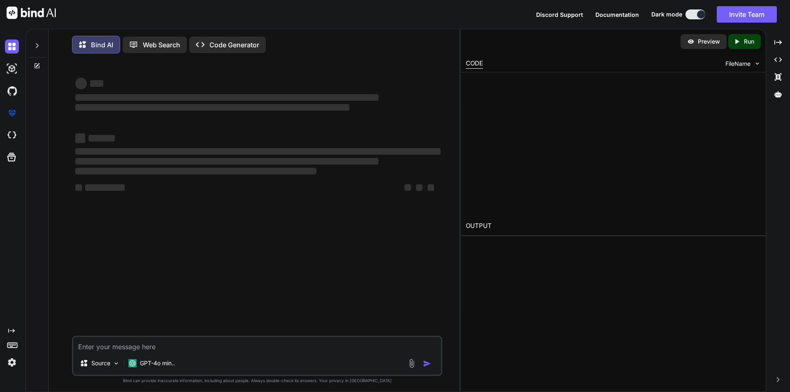
type textarea "x"
type textarea "as we have done above is all good no"
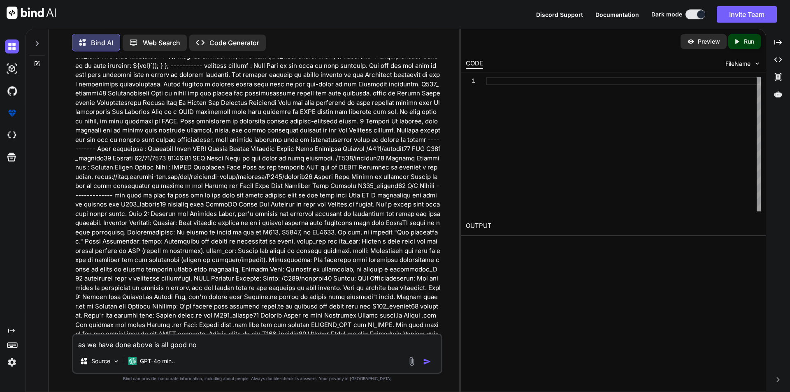
scroll to position [4295, 0]
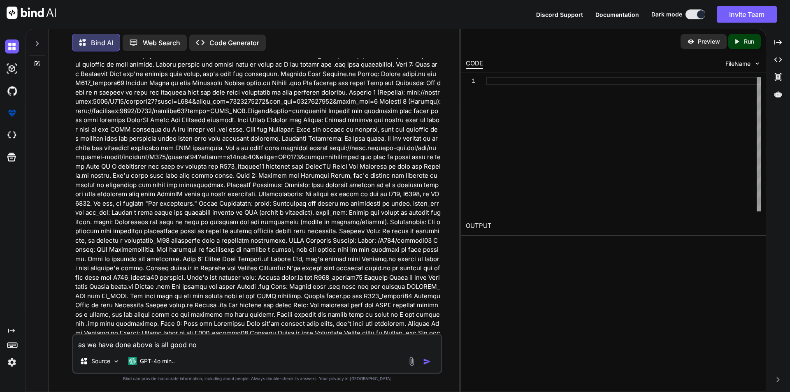
click at [697, 45] on div "Preview" at bounding box center [704, 41] width 46 height 15
click at [751, 65] on div "FileName" at bounding box center [743, 64] width 35 height 8
click at [758, 63] on img at bounding box center [757, 63] width 7 height 7
click at [759, 63] on img at bounding box center [757, 63] width 7 height 7
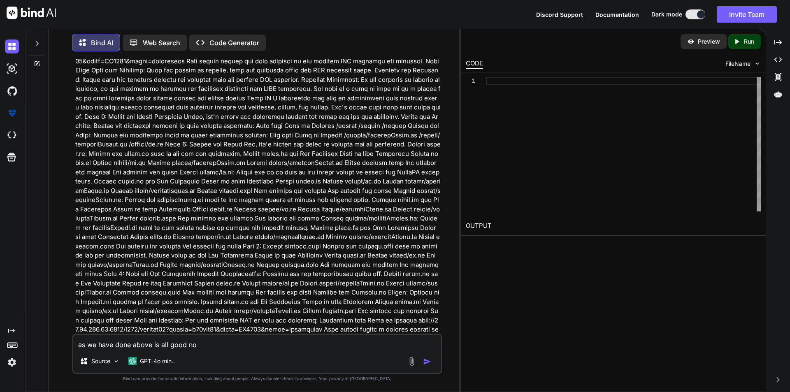
scroll to position [5817, 0]
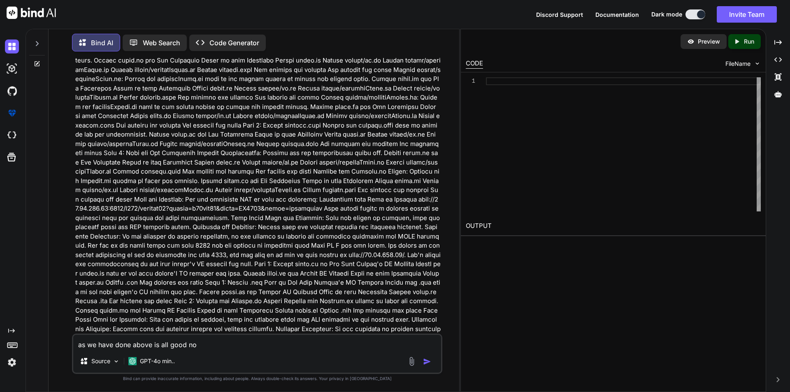
click at [223, 35] on div "Created with Pixso. Code Generator" at bounding box center [227, 43] width 77 height 16
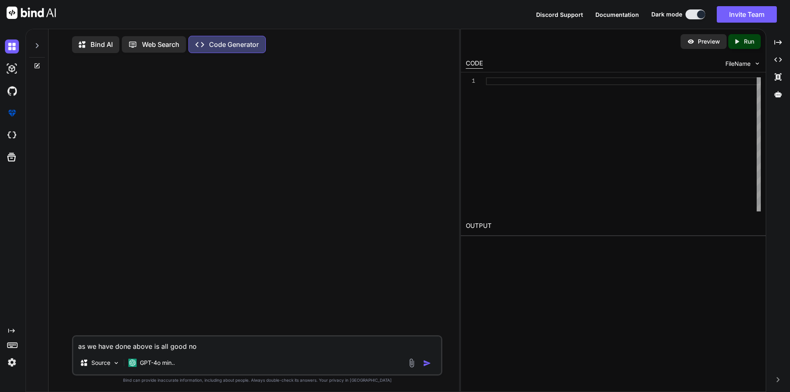
type textarea "x"
type textarea "as we have done above is all good n"
type textarea "x"
type textarea "as we have done above is all good"
type textarea "x"
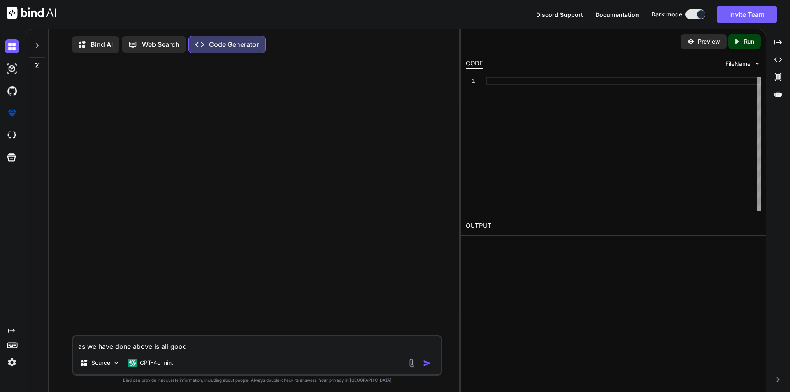
type textarea "as we have done above is all good"
type textarea "x"
type textarea "as we have done above is all goo"
type textarea "x"
type textarea "as we have done above is all go"
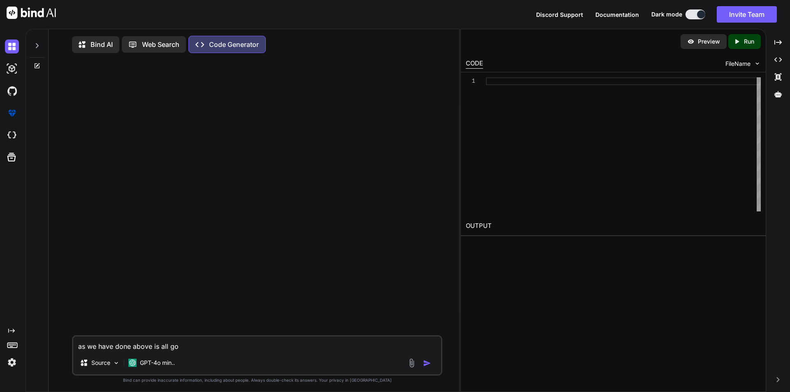
type textarea "x"
type textarea "as we have done above is all g"
type textarea "x"
type textarea "as we have done above is all"
type textarea "x"
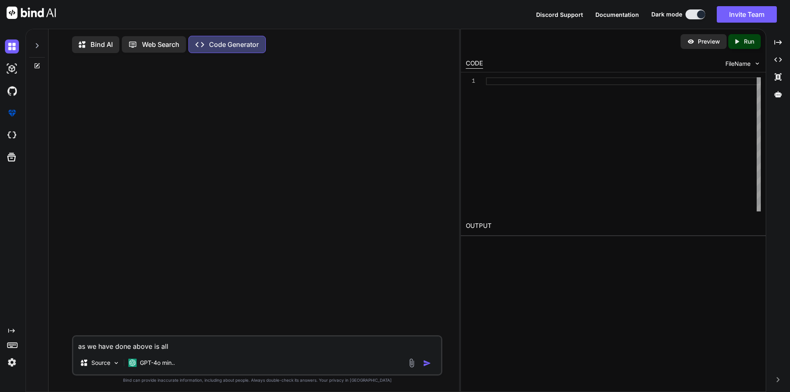
type textarea "as we have done above is all"
type textarea "x"
type textarea "as we have done above is al"
type textarea "x"
type textarea "as we have done above is a"
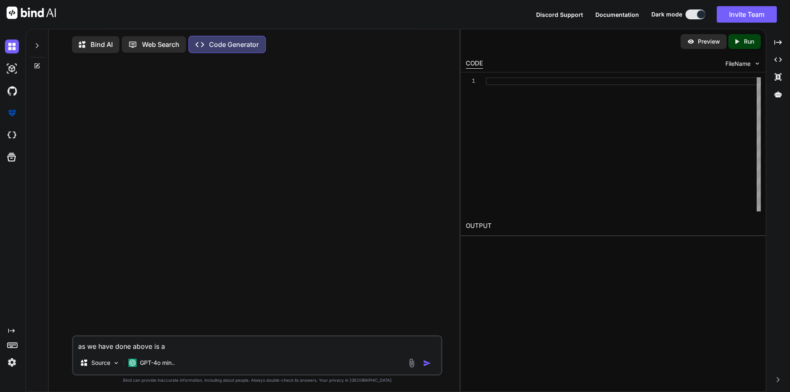
type textarea "x"
type textarea "as we have done above is"
type textarea "x"
type textarea "as we have done above is"
type textarea "x"
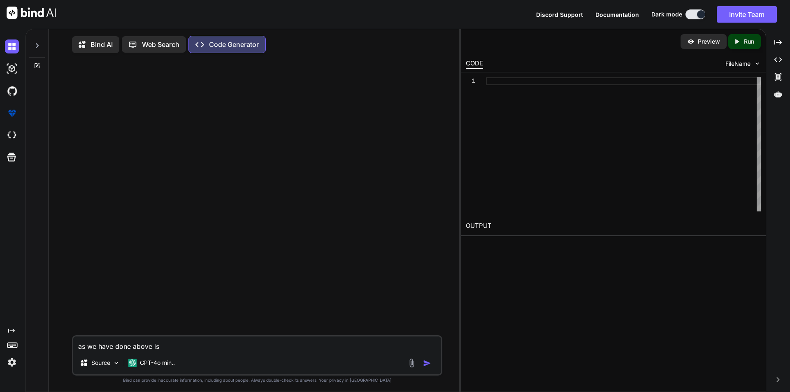
type textarea "as we have done above i"
type textarea "x"
type textarea "as we have done above"
type textarea "x"
type textarea "as we have done above"
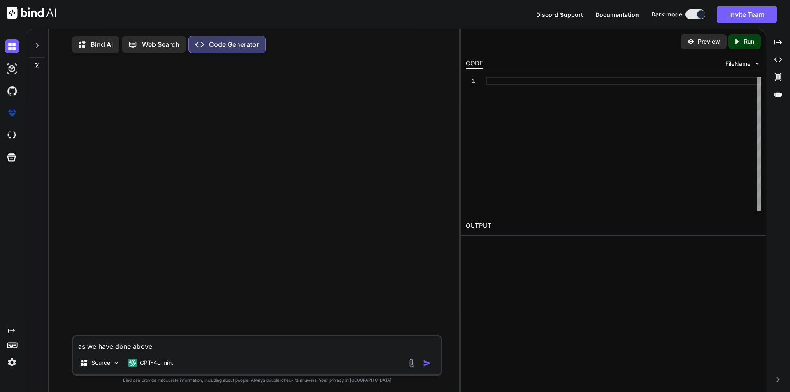
type textarea "x"
type textarea "as we have done abov"
type textarea "x"
type textarea "as we have done abo"
type textarea "x"
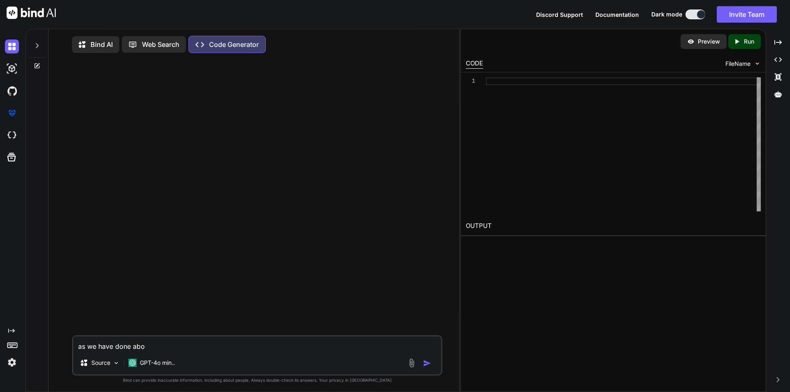
type textarea "as we have done ab"
type textarea "x"
type textarea "as we have done a"
type textarea "x"
type textarea "as we have done"
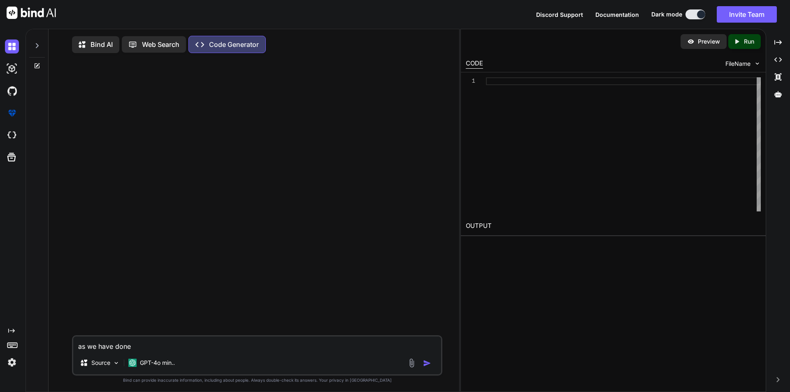
type textarea "x"
type textarea "as we have done"
type textarea "x"
type textarea "as we have don"
type textarea "x"
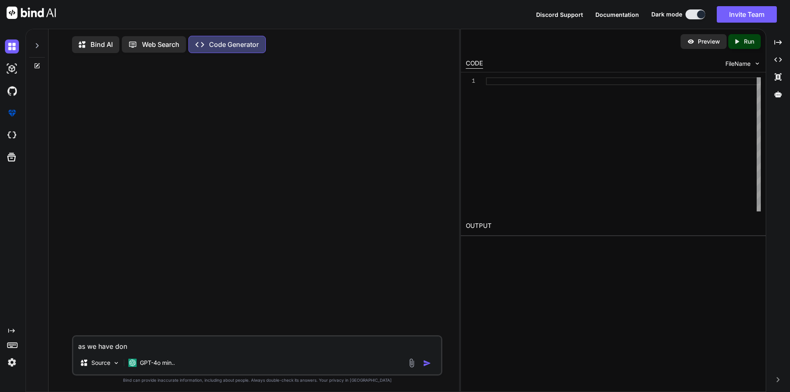
type textarea "as we have do"
type textarea "x"
type textarea "as we have d"
type textarea "x"
type textarea "as we have"
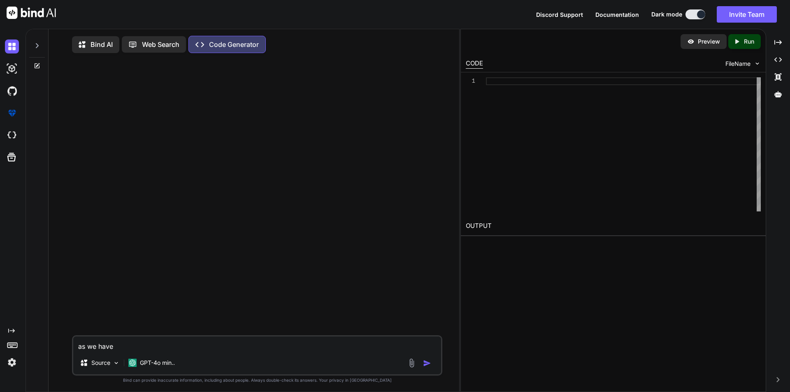
type textarea "x"
type textarea "as we have"
type textarea "x"
type textarea "as we hav"
type textarea "x"
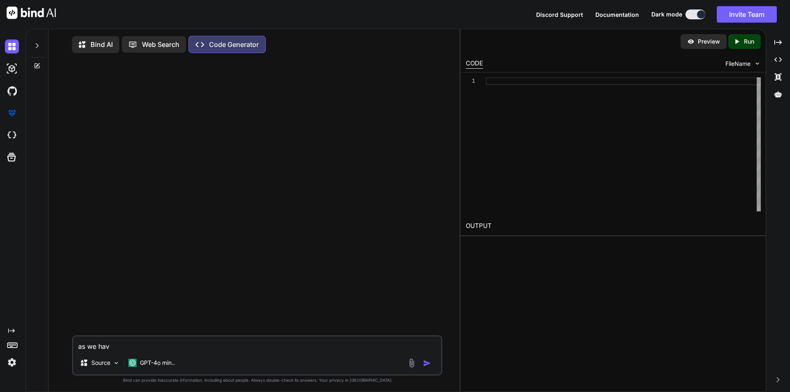
type textarea "as we ha"
type textarea "x"
type textarea "as we h"
type textarea "x"
type textarea "as we"
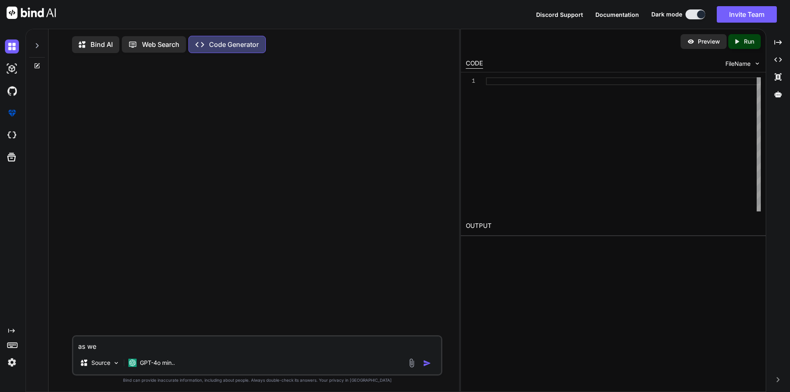
type textarea "x"
type textarea "as we"
type textarea "x"
type textarea "as w"
type textarea "x"
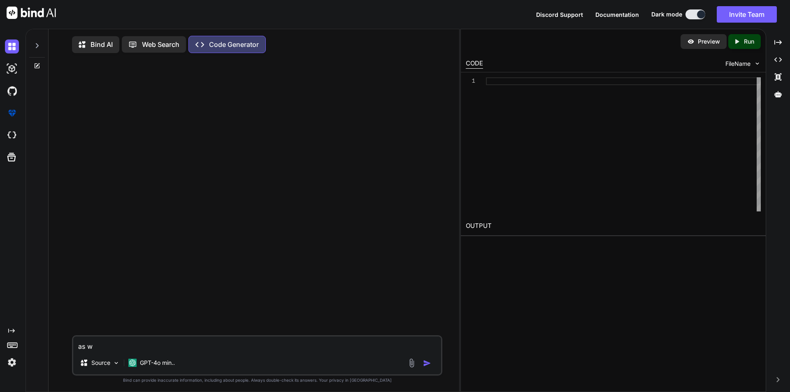
type textarea "as"
type textarea "x"
type textarea "as"
type textarea "x"
type textarea "a"
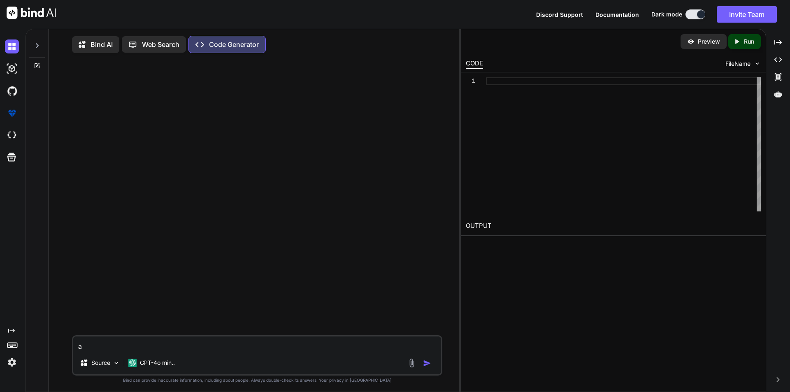
type textarea "x"
click at [40, 46] on icon at bounding box center [37, 45] width 7 height 7
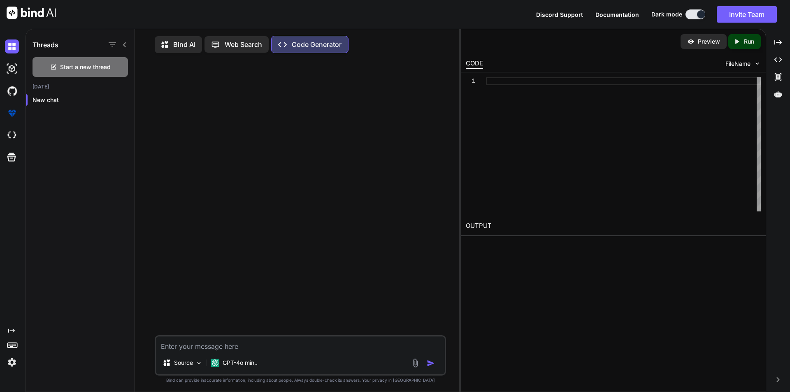
click at [256, 146] on div at bounding box center [301, 198] width 290 height 276
click at [205, 348] on textarea at bounding box center [300, 344] width 289 height 15
click at [205, 343] on textarea at bounding box center [300, 344] width 289 height 15
paste textarea "You remove all old file and create a new file for me Bind AI Okay, I understand…"
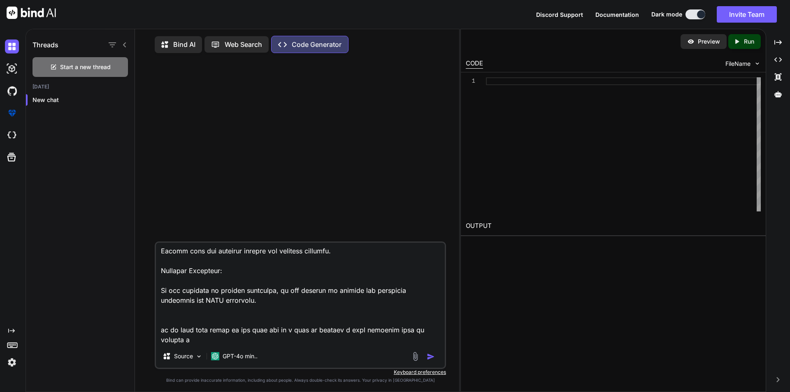
scroll to position [13937, 0]
type textarea "You remove all old file and create a new file for me Bind AI Okay, I understand…"
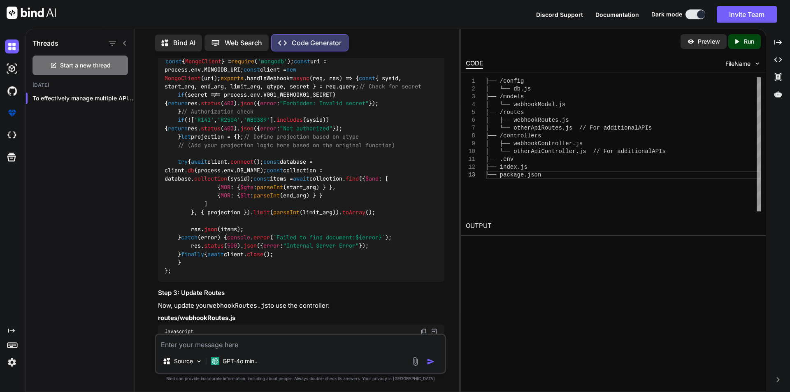
scroll to position [5061, 0]
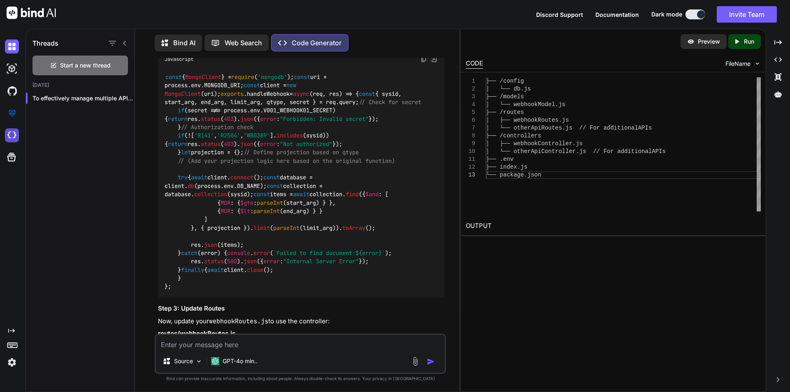
click at [13, 138] on img at bounding box center [12, 135] width 14 height 14
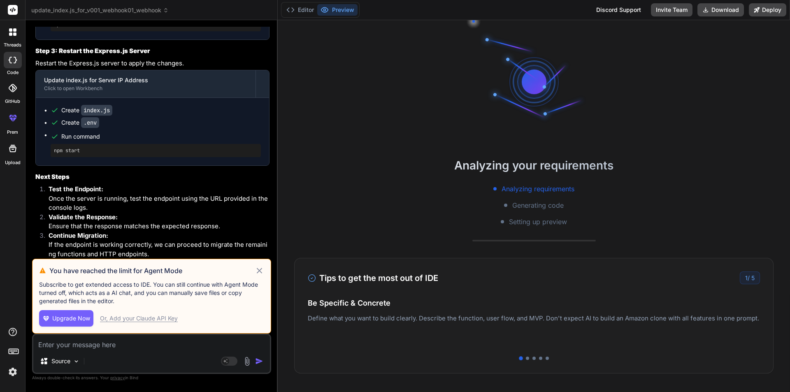
scroll to position [4222, 0]
click at [10, 372] on img at bounding box center [13, 372] width 14 height 14
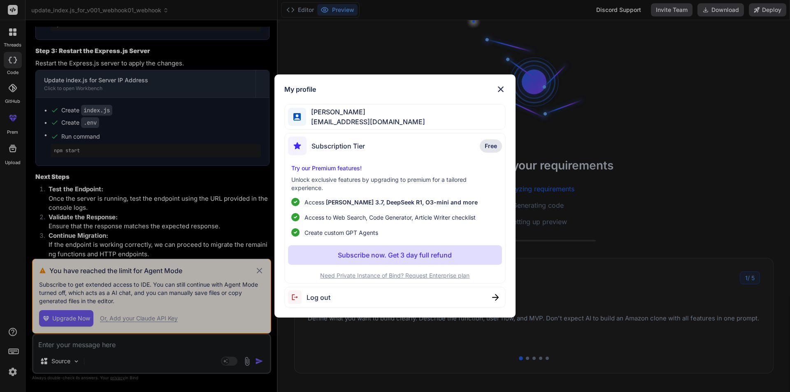
click at [392, 255] on p "Subscribe now. Get 3 day full refund" at bounding box center [395, 255] width 114 height 10
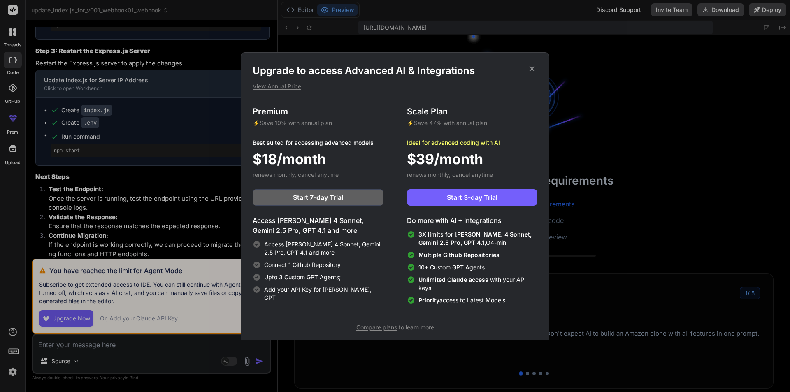
scroll to position [102, 0]
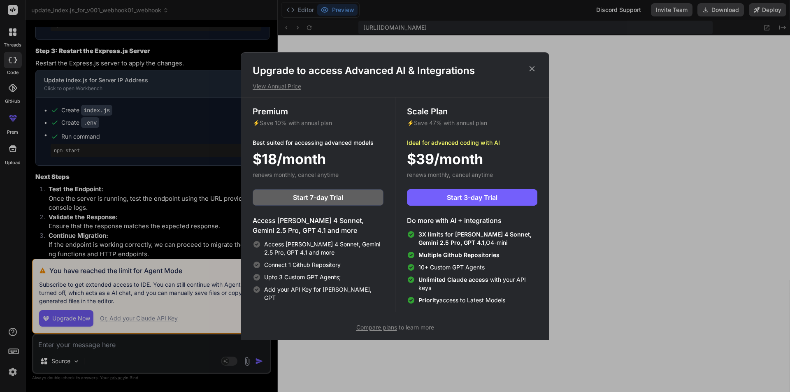
type textarea "x"
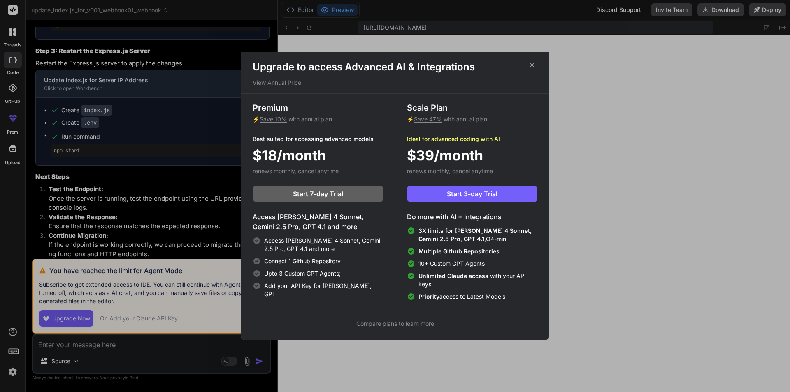
click at [533, 67] on icon at bounding box center [532, 64] width 9 height 9
